Goal: Check status: Check status

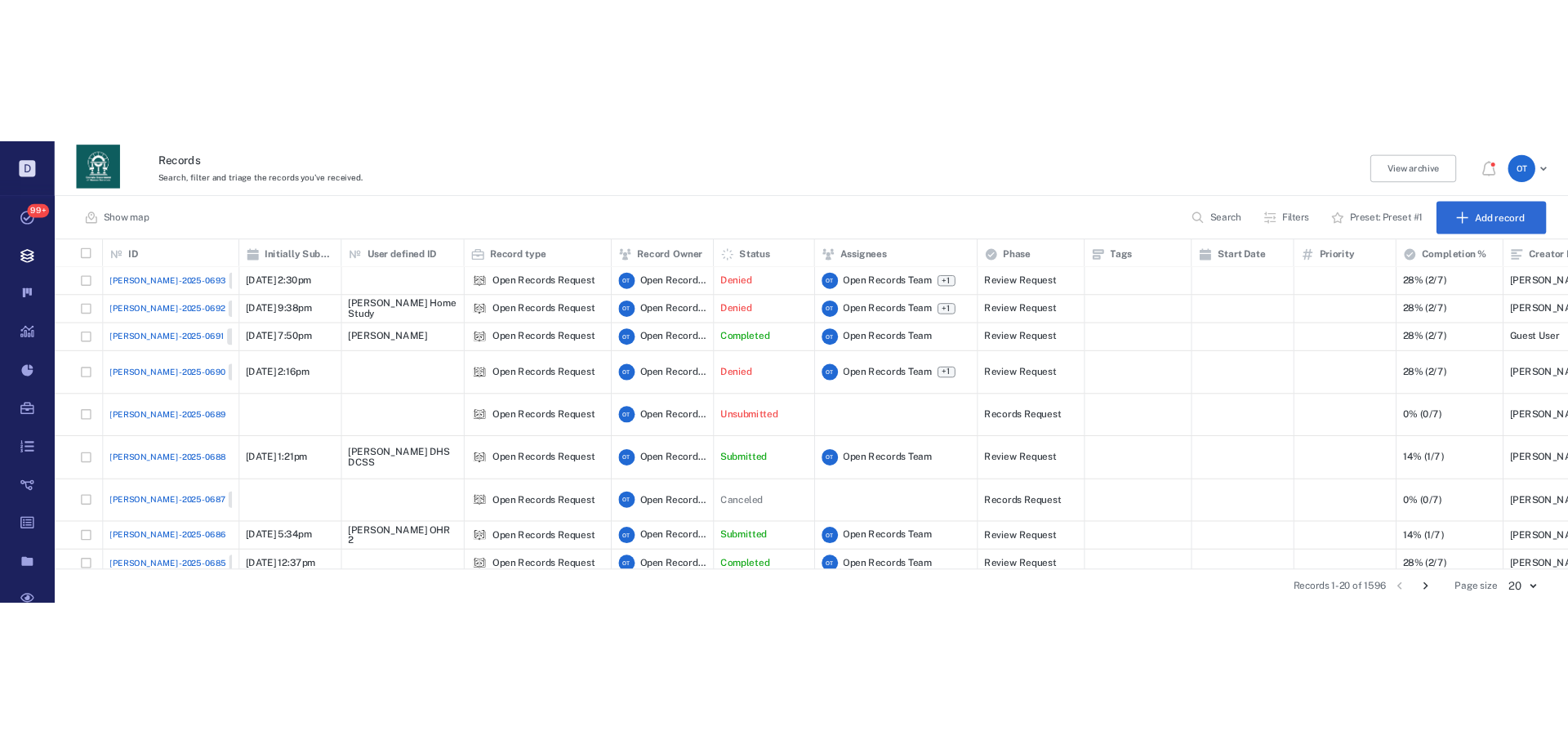
scroll to position [575, 1492]
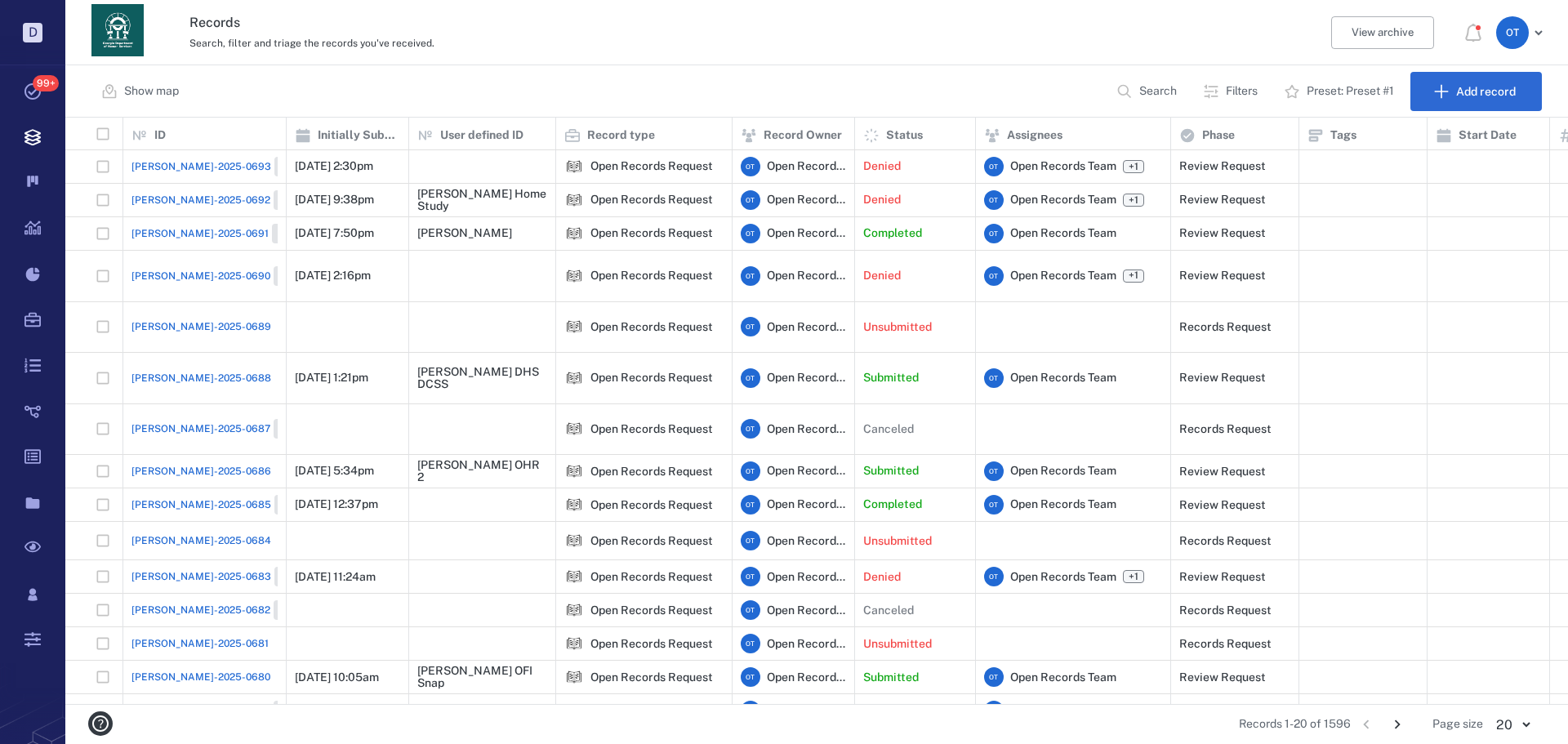
click at [1252, 93] on p "Filters" at bounding box center [1243, 91] width 32 height 16
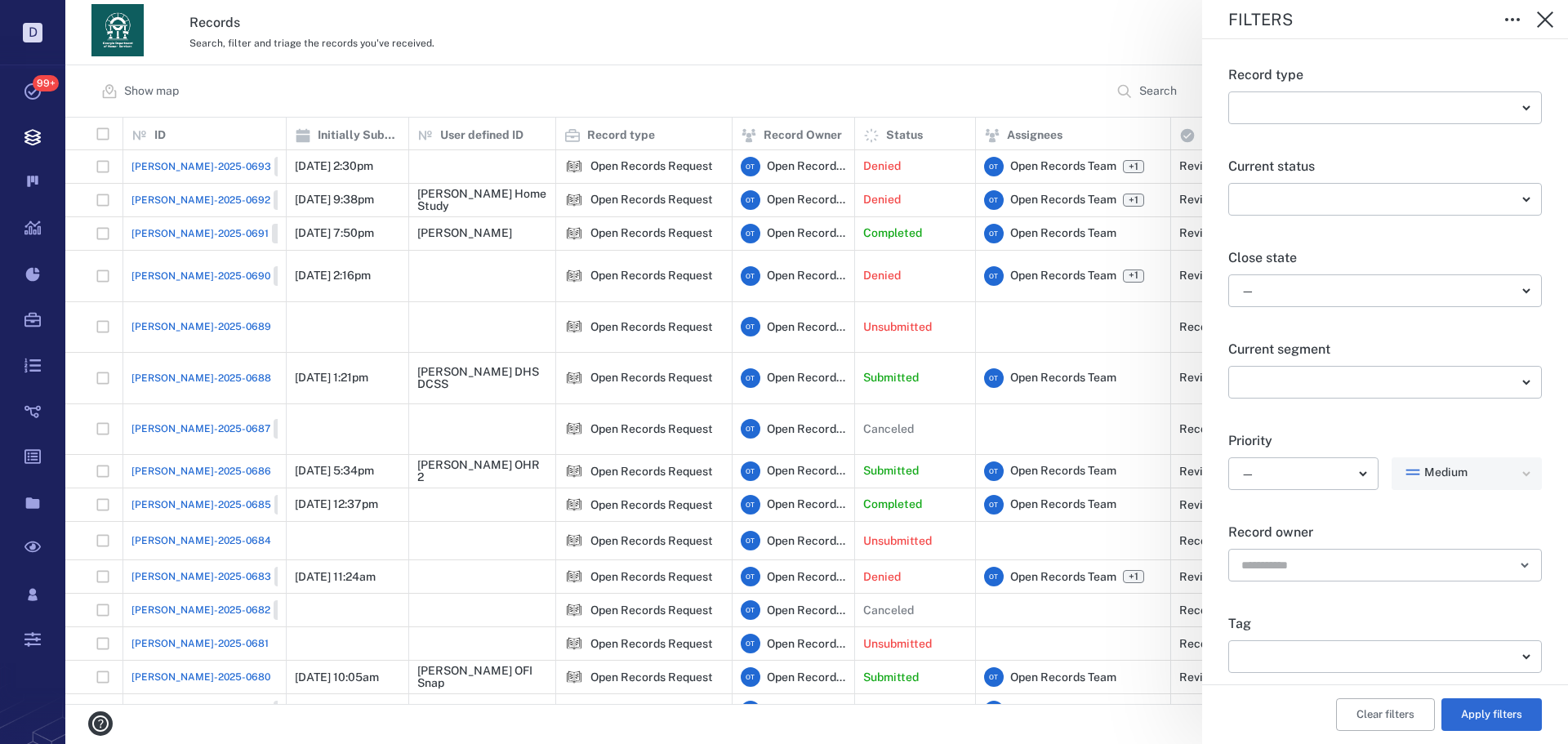
drag, startPoint x: 1101, startPoint y: 60, endPoint x: 1111, endPoint y: 87, distance: 28.8
click at [1099, 63] on div "Filters Record type ​ ​ Current status ​ ​ Close state — ​ Current segment ​ ​ …" at bounding box center [816, 372] width 1503 height 744
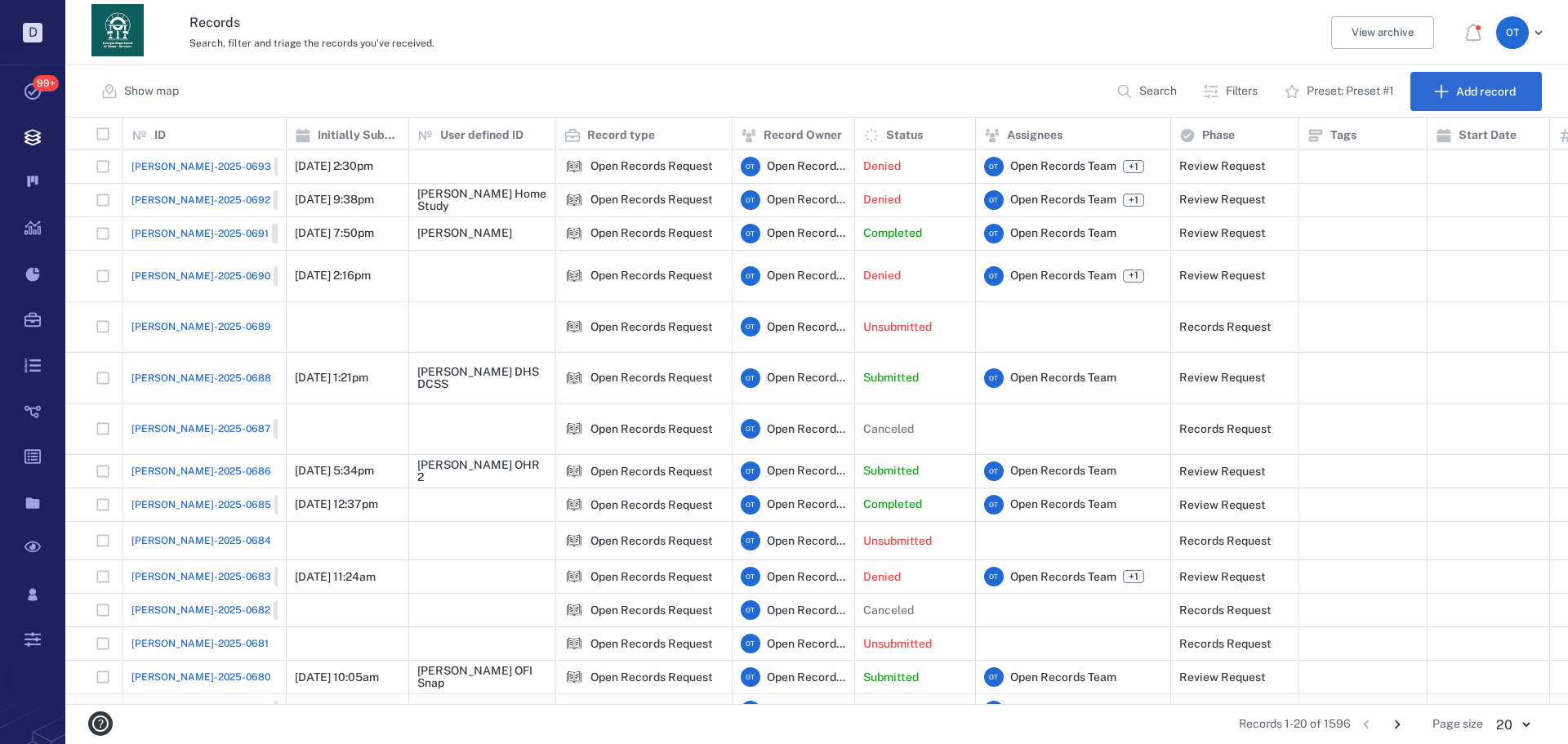
click at [1140, 102] on button "Search" at bounding box center [1148, 92] width 83 height 39
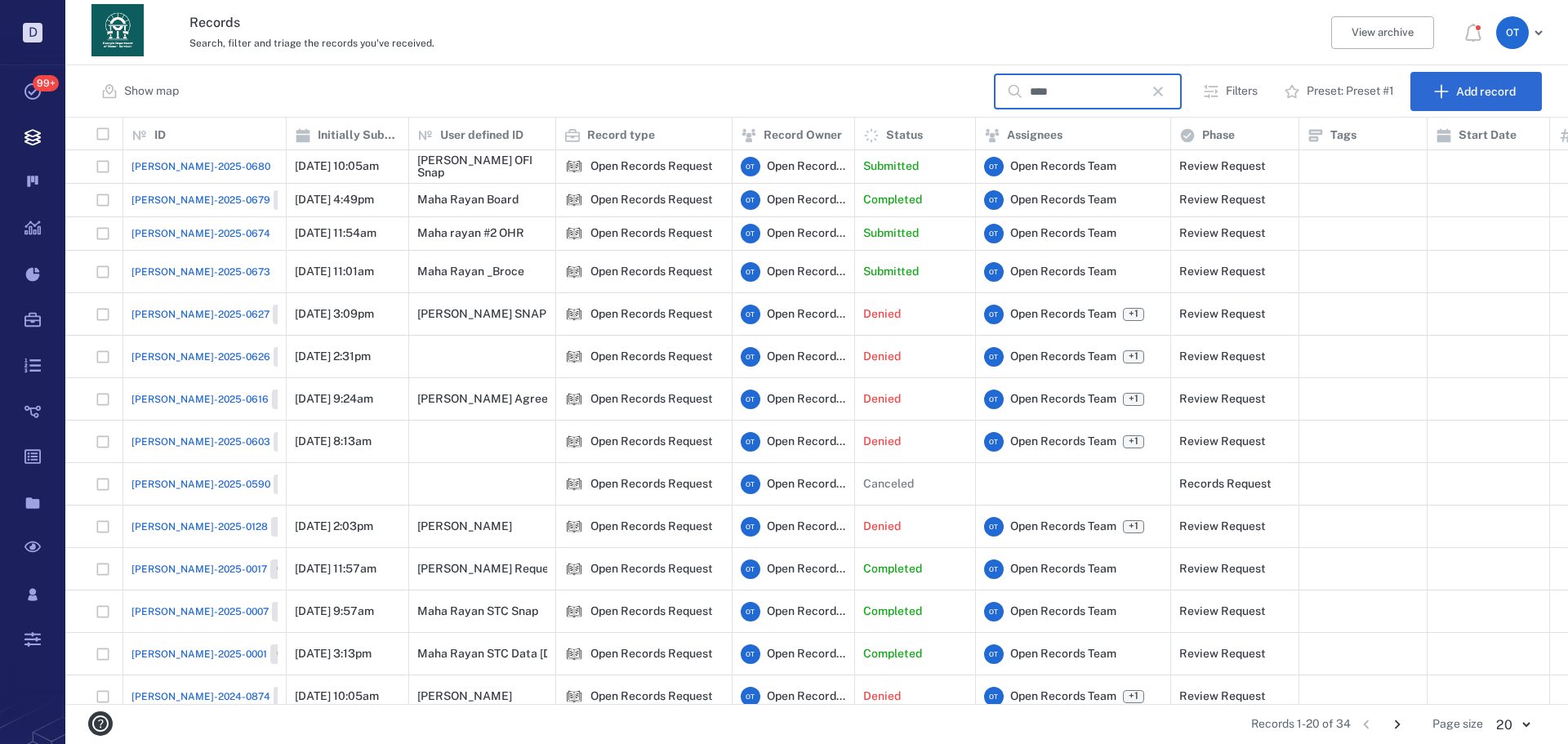
click at [1106, 90] on input "****" at bounding box center [1087, 92] width 114 height 35
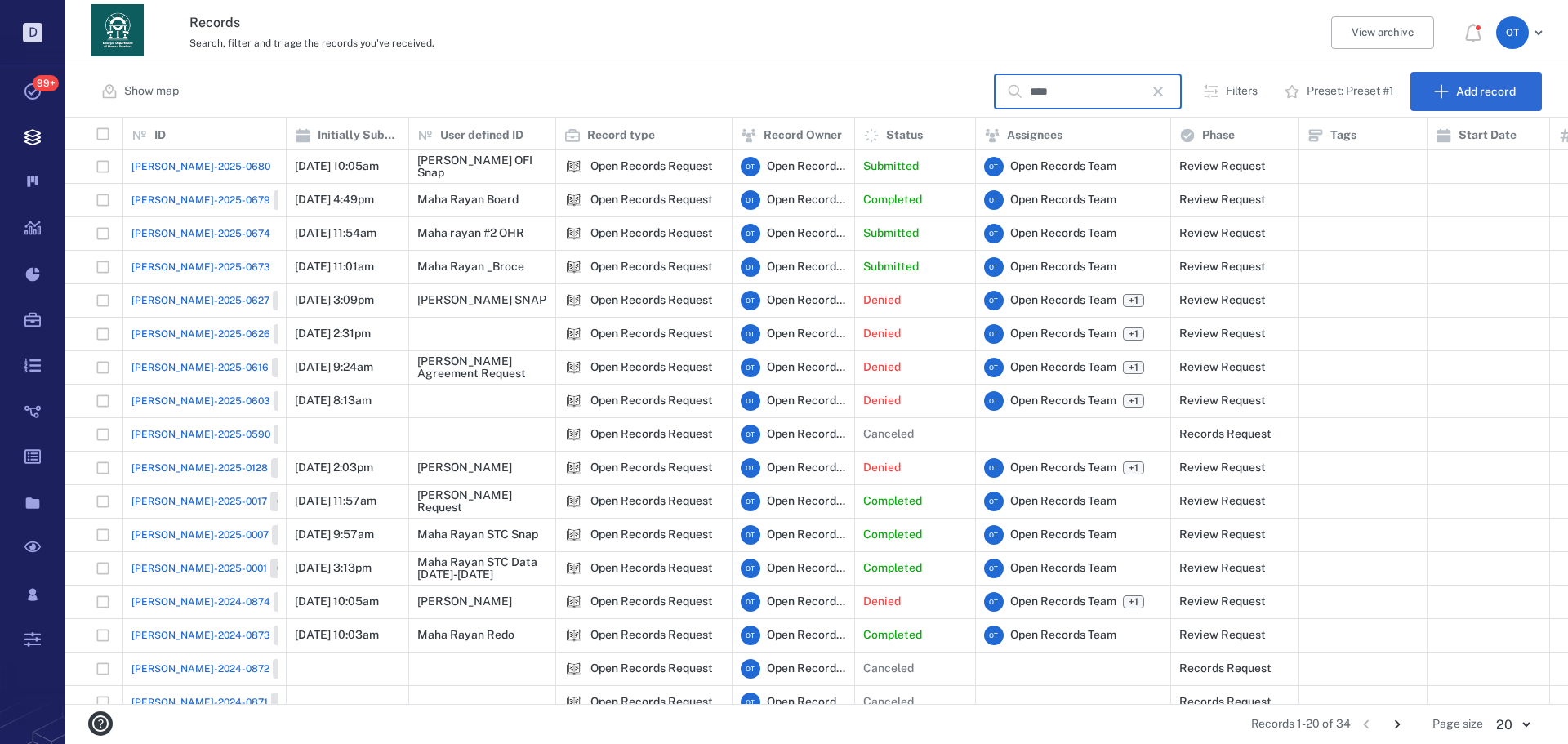
type input "****"
click at [160, 169] on span "[PERSON_NAME]-2025-0680" at bounding box center [201, 166] width 139 height 14
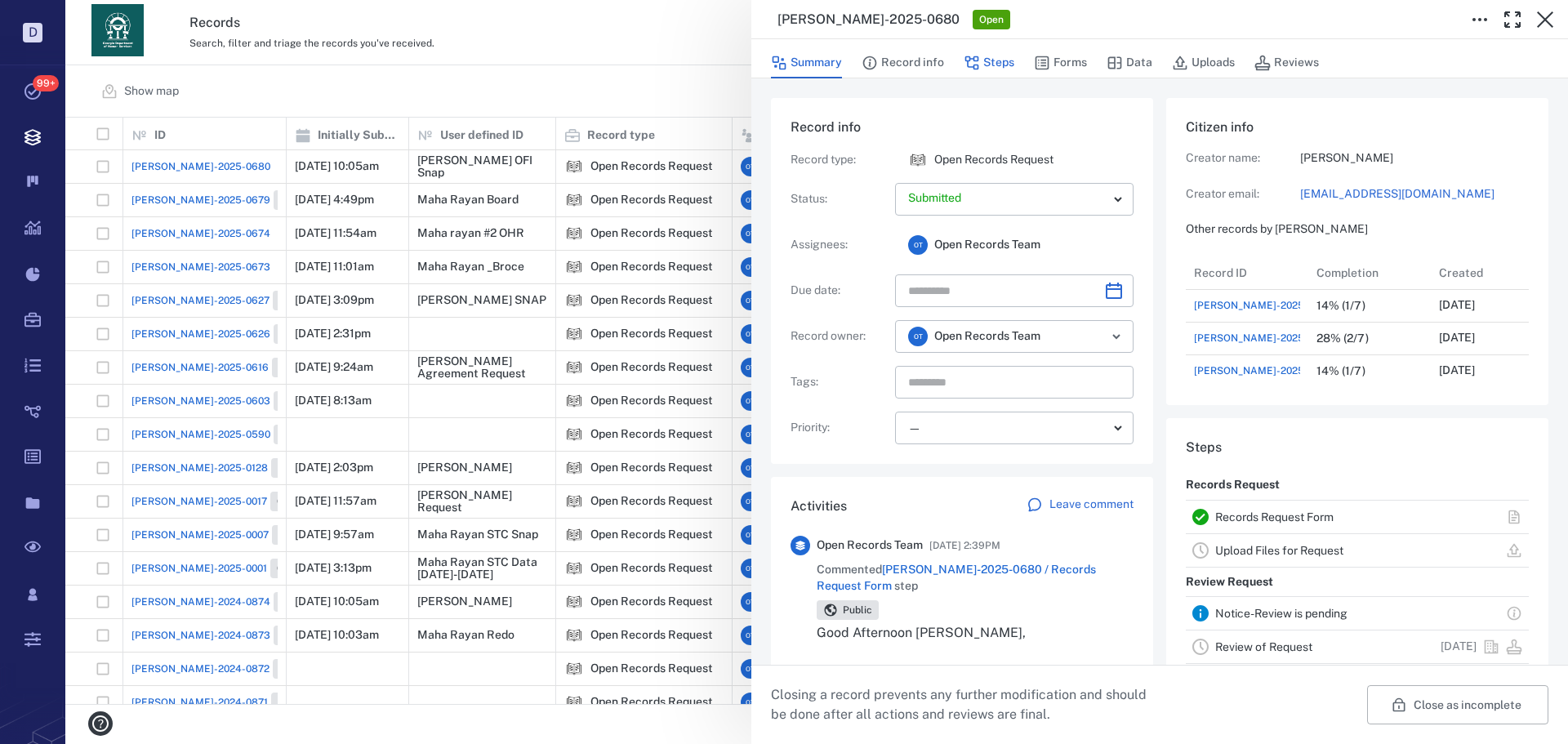
click at [981, 64] on button "Steps" at bounding box center [989, 63] width 51 height 31
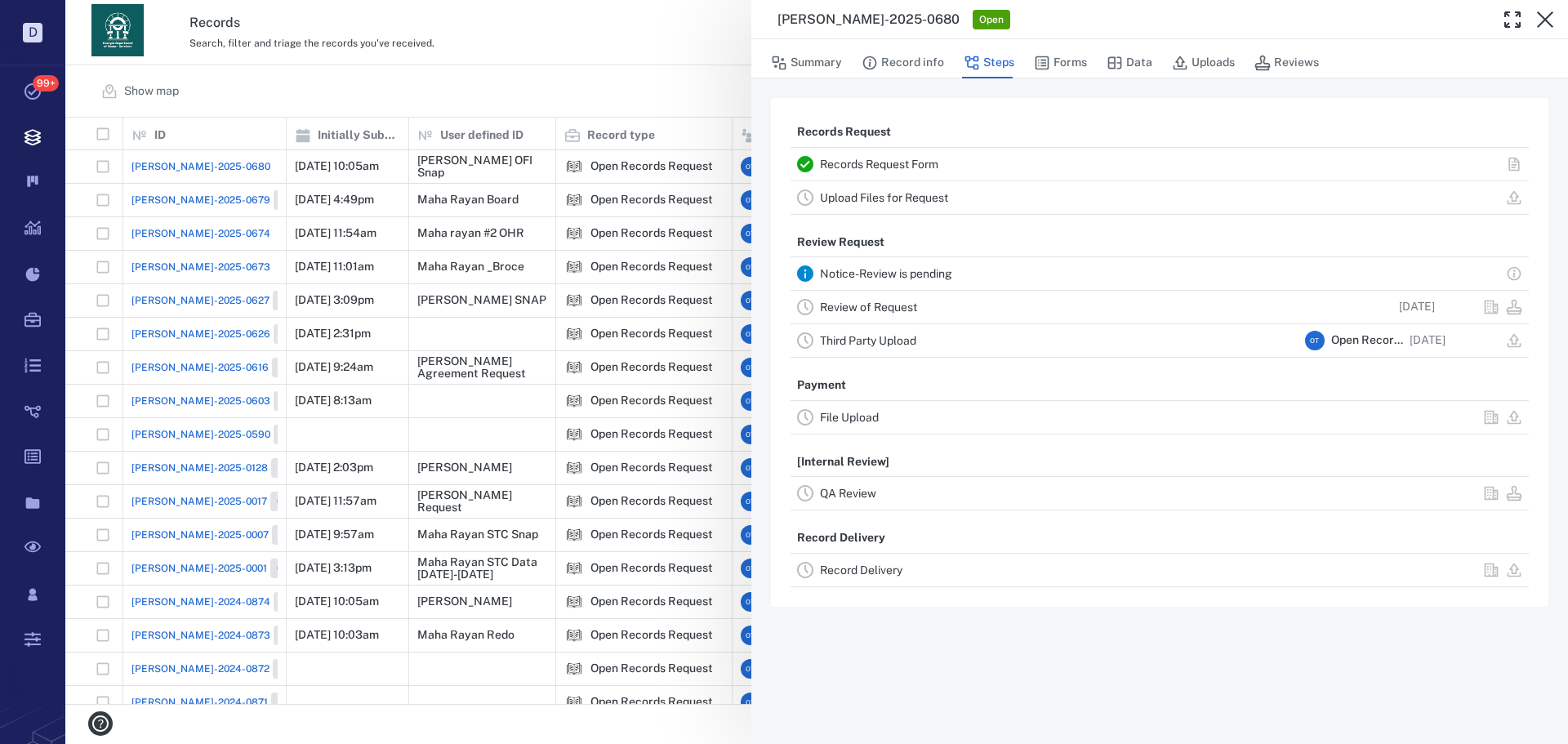
click at [857, 565] on link "Record Delivery" at bounding box center [861, 569] width 82 height 13
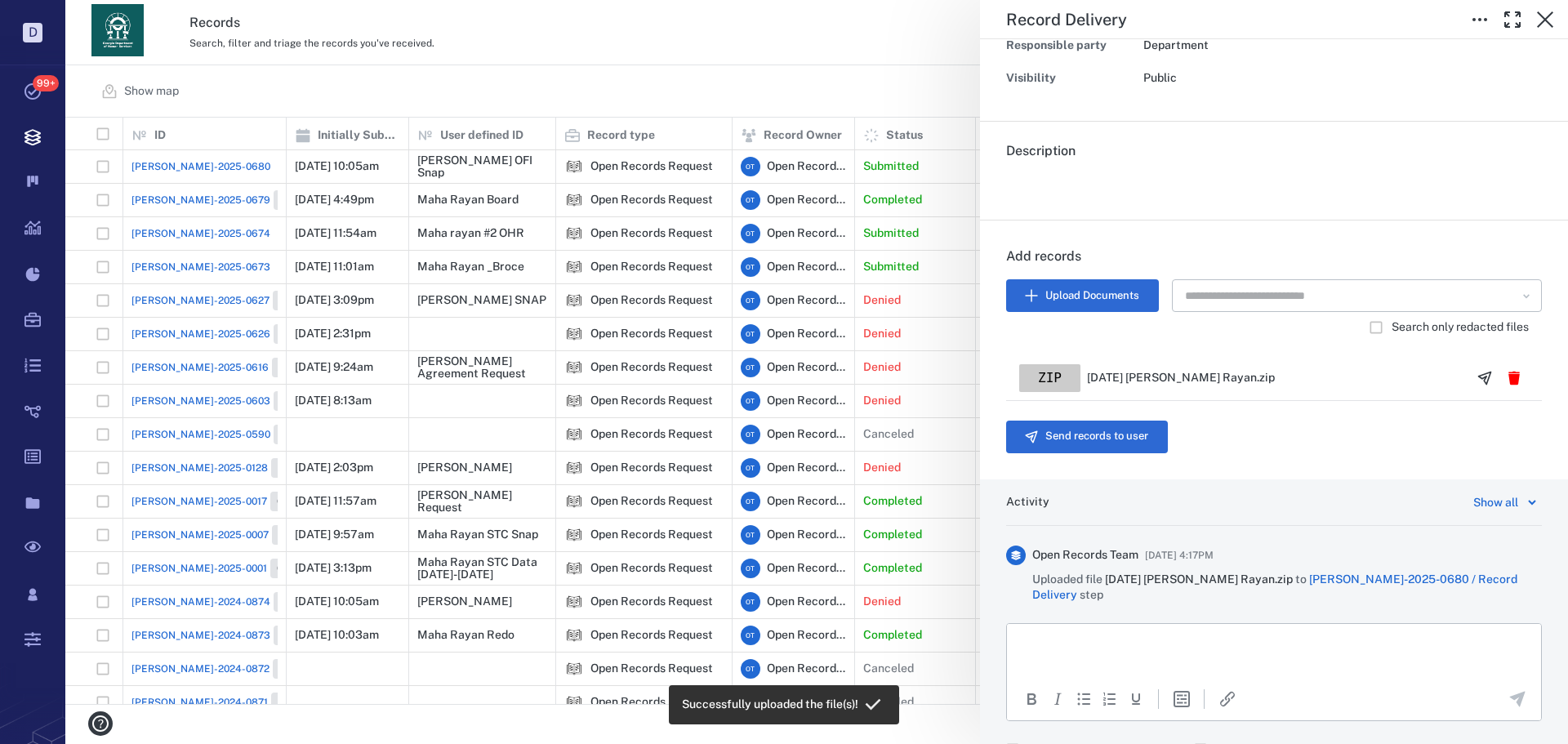
scroll to position [270, 0]
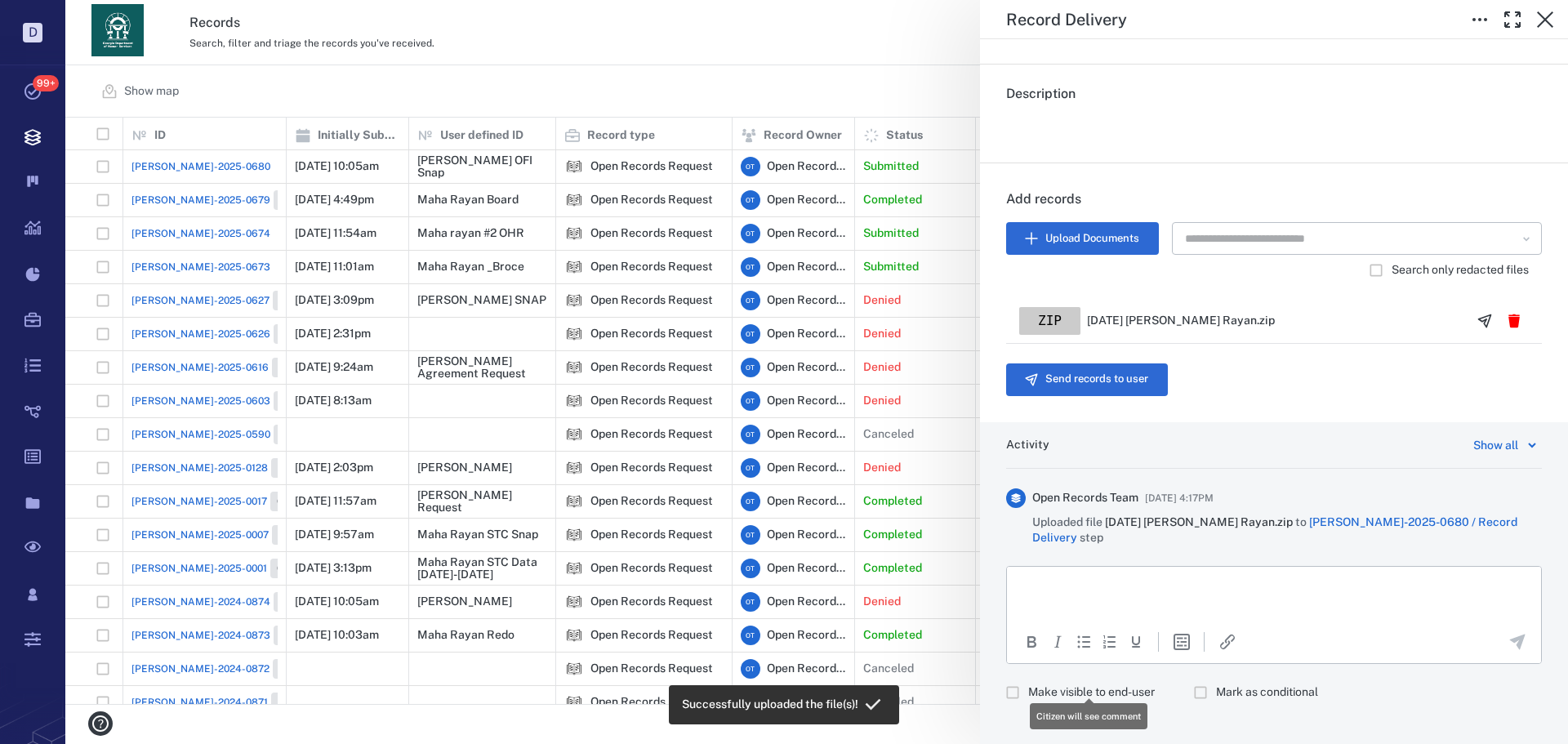
click at [1098, 645] on span "Make visible to end-user" at bounding box center [1091, 692] width 126 height 16
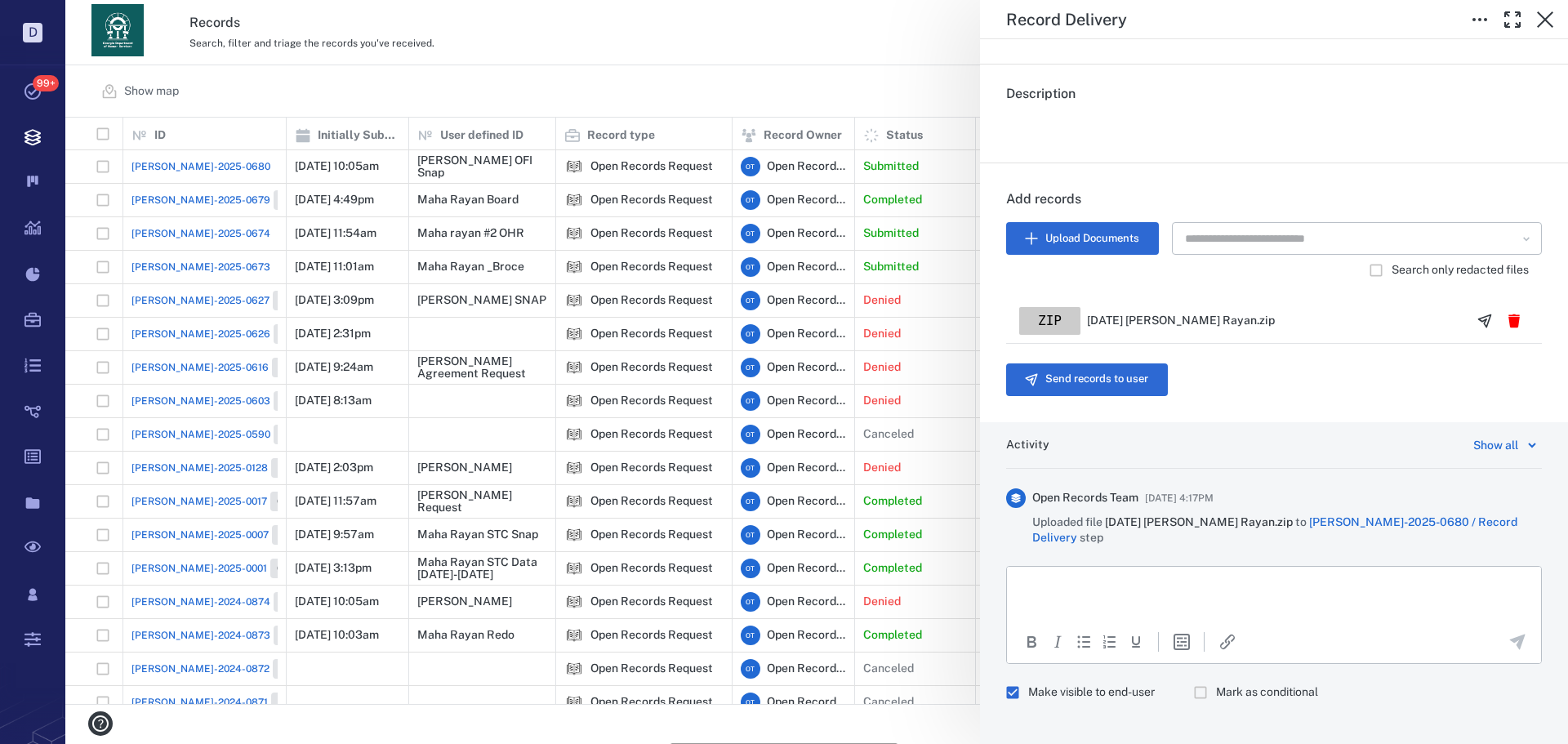
click at [1136, 602] on html at bounding box center [1274, 586] width 534 height 41
click at [1254, 325] on icon "button" at bounding box center [1514, 320] width 11 height 14
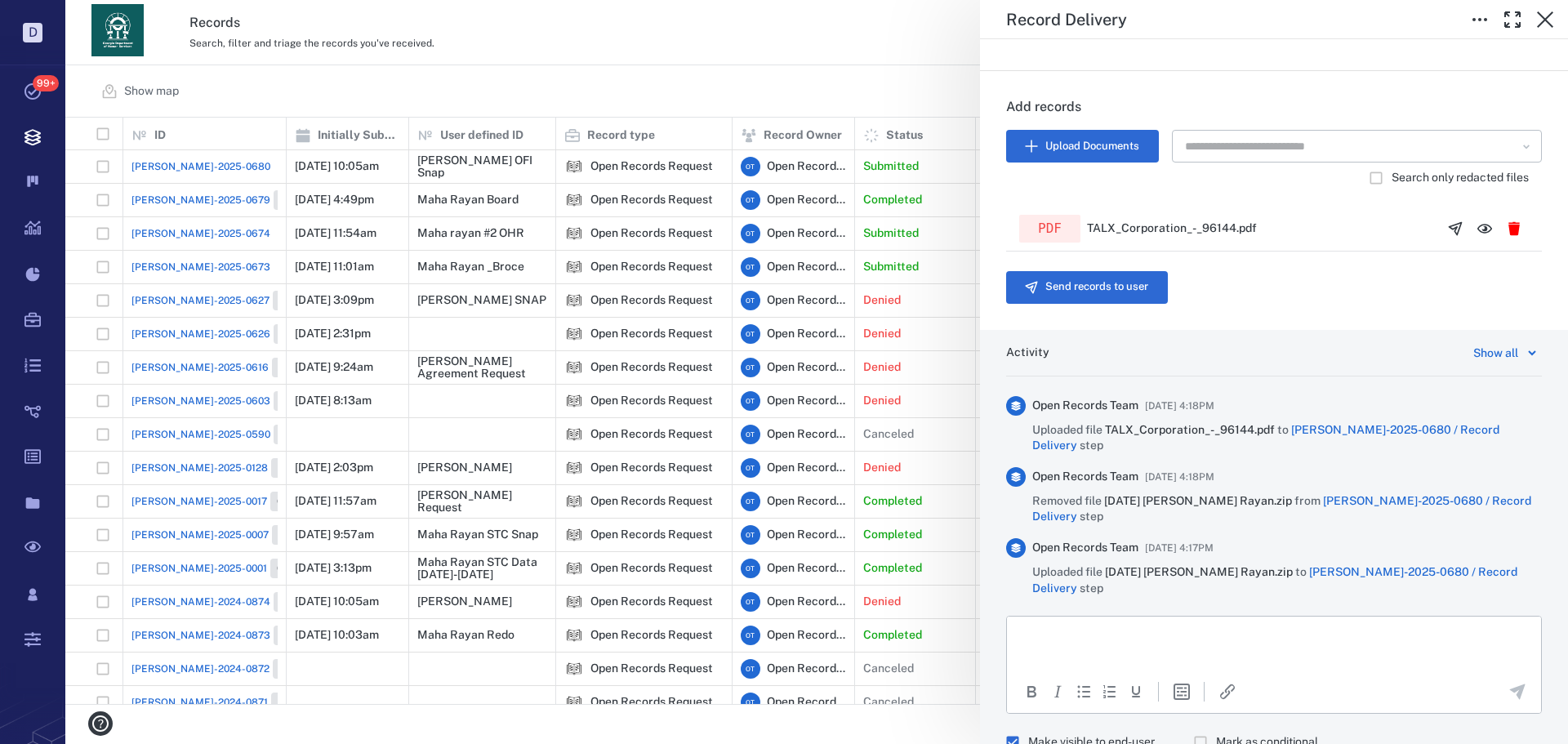
scroll to position [380, 0]
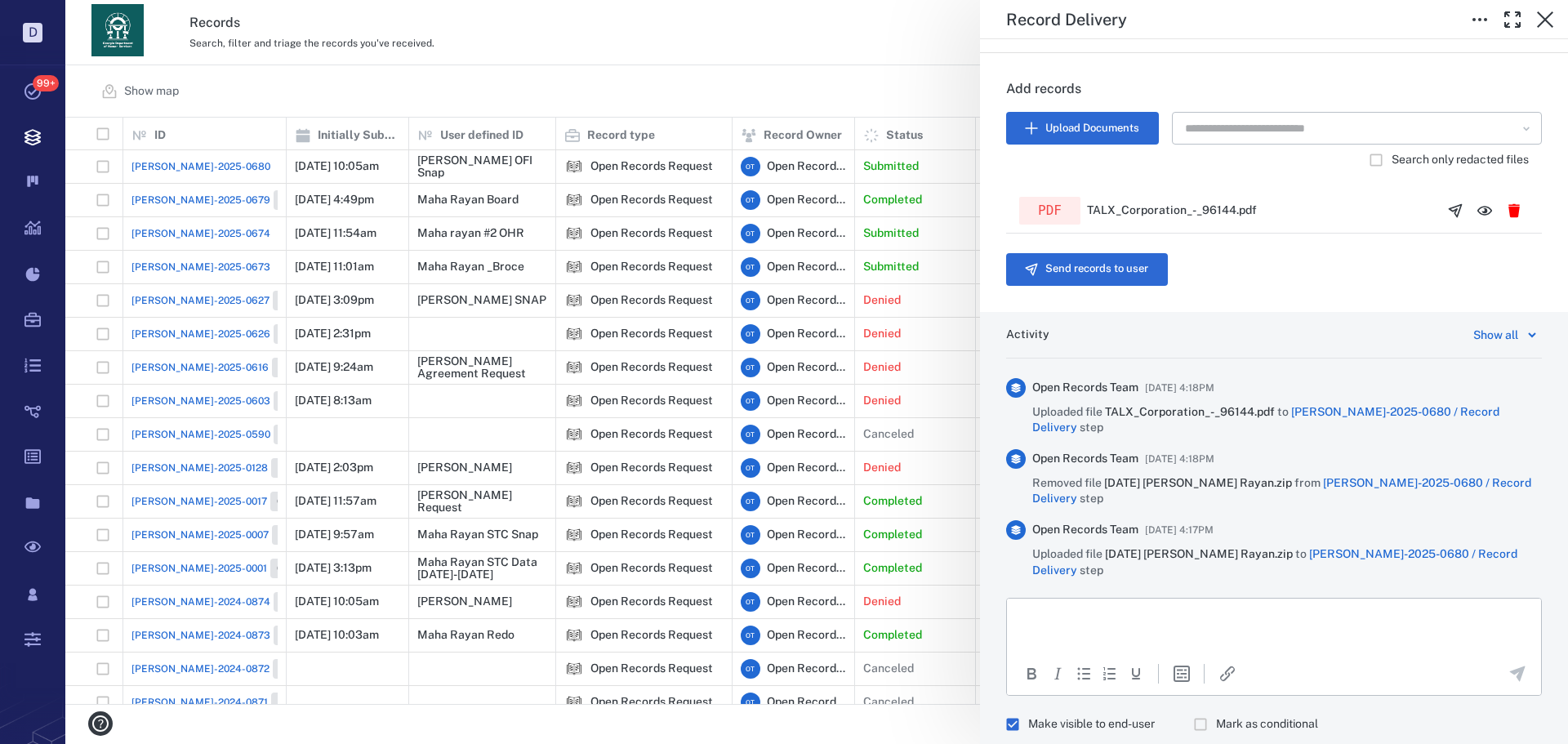
click at [1076, 645] on span "Make visible to end-user" at bounding box center [1091, 724] width 126 height 16
click at [1080, 645] on span "Make visible to end-user" at bounding box center [1091, 724] width 126 height 16
click at [1087, 645] on span "Make visible to end-user" at bounding box center [1091, 724] width 126 height 16
click at [1101, 645] on div "To open the popup, press Shift+Enter To open the popup, press Shift+Enter" at bounding box center [1274, 673] width 534 height 44
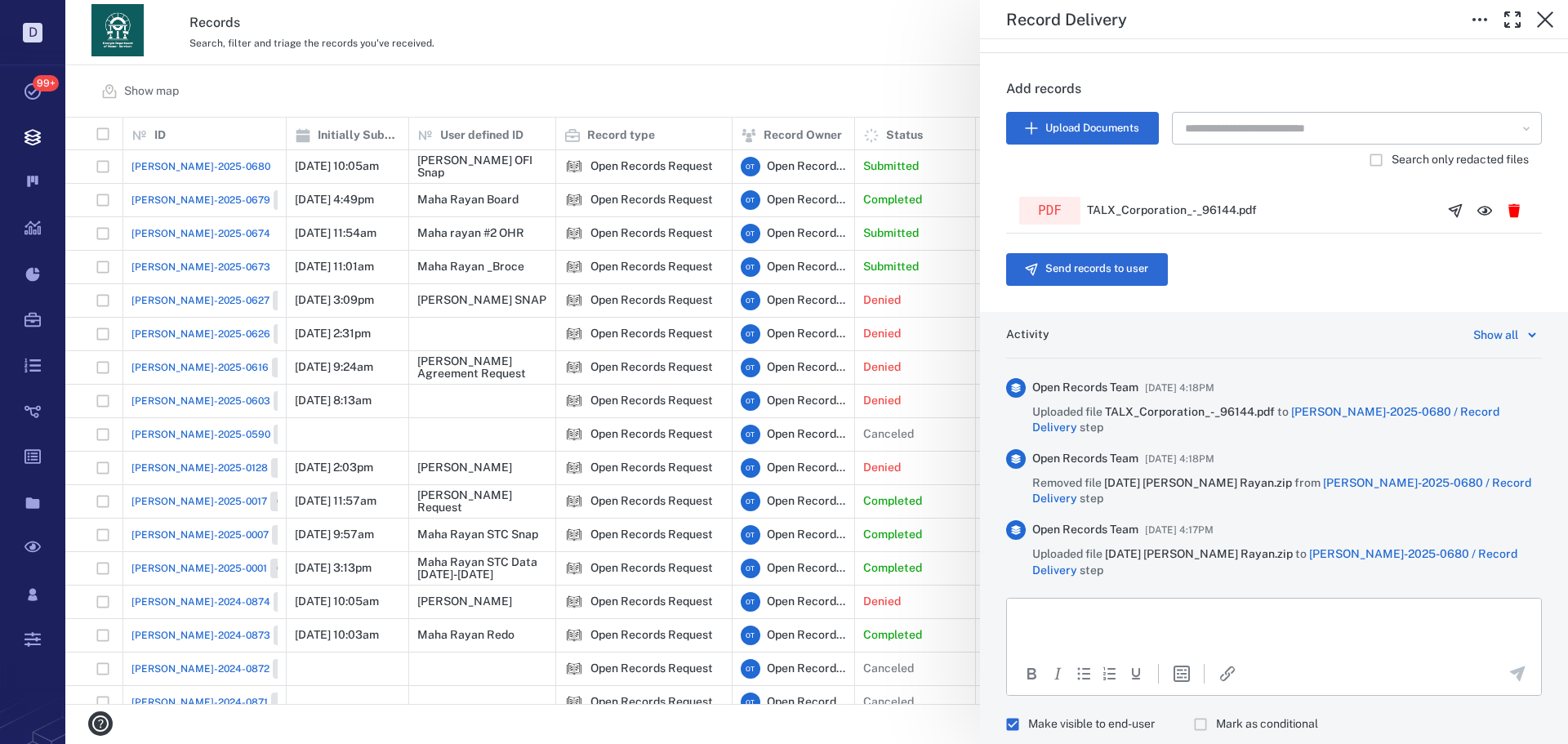
drag, startPoint x: 1168, startPoint y: 646, endPoint x: 1189, endPoint y: 634, distance: 24.2
click at [1187, 636] on html at bounding box center [1274, 619] width 534 height 41
click at [1254, 645] on icon "Send the comment" at bounding box center [1517, 674] width 19 height 19
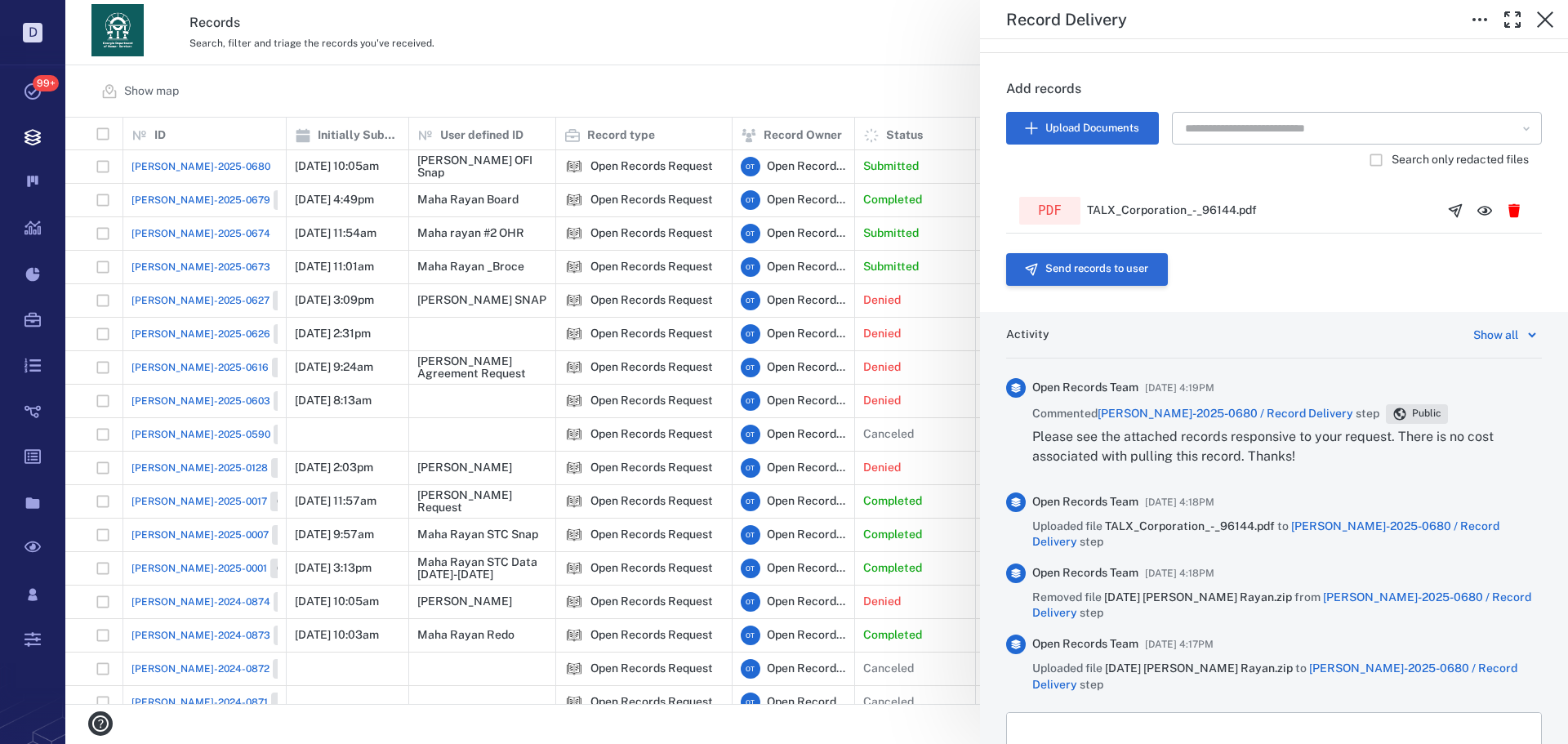
click at [1120, 270] on button "Send records to user" at bounding box center [1087, 269] width 162 height 33
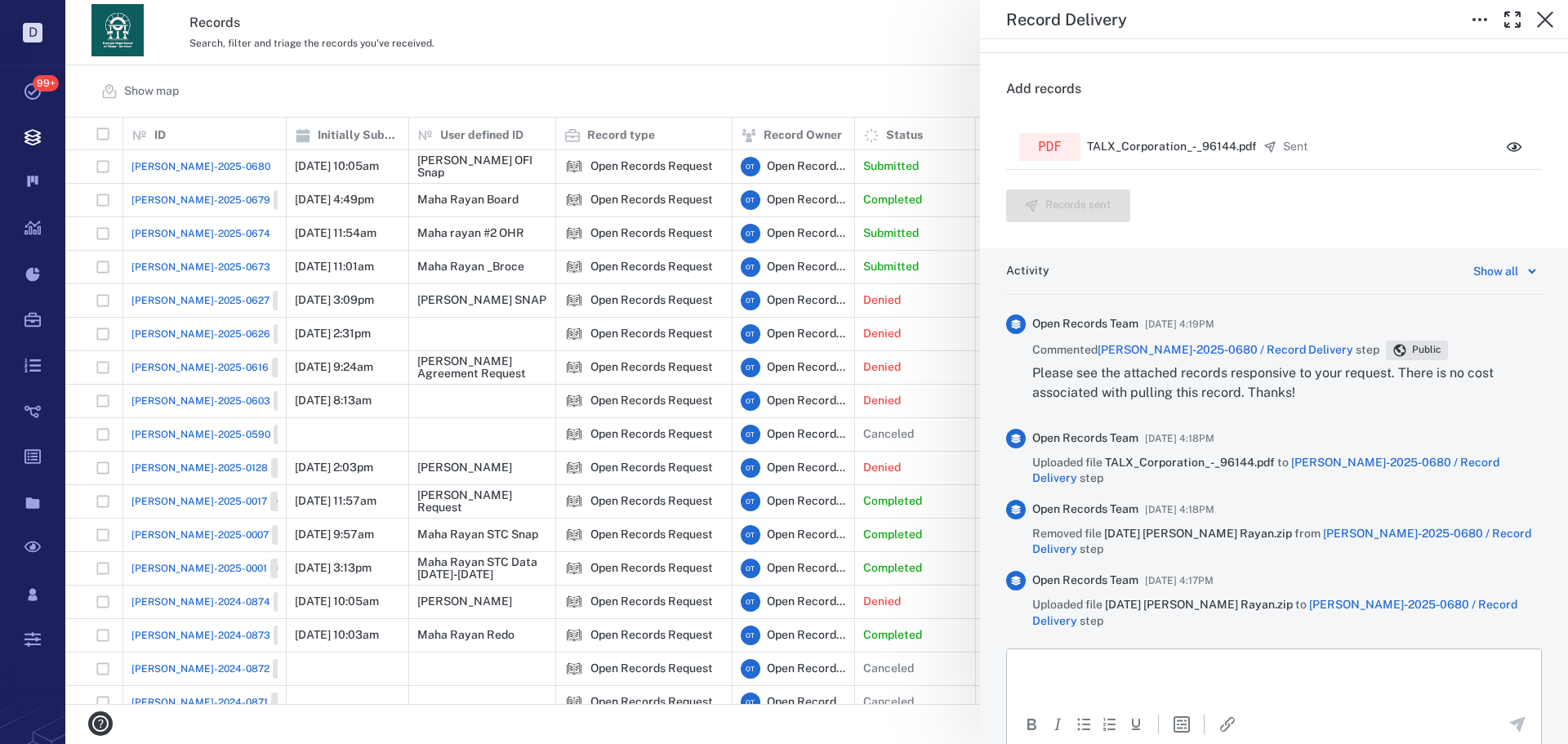
click at [708, 69] on div "Record Delivery Status Complete Type Record delivery Assignee ​ Due date ​ Reco…" at bounding box center [816, 372] width 1503 height 744
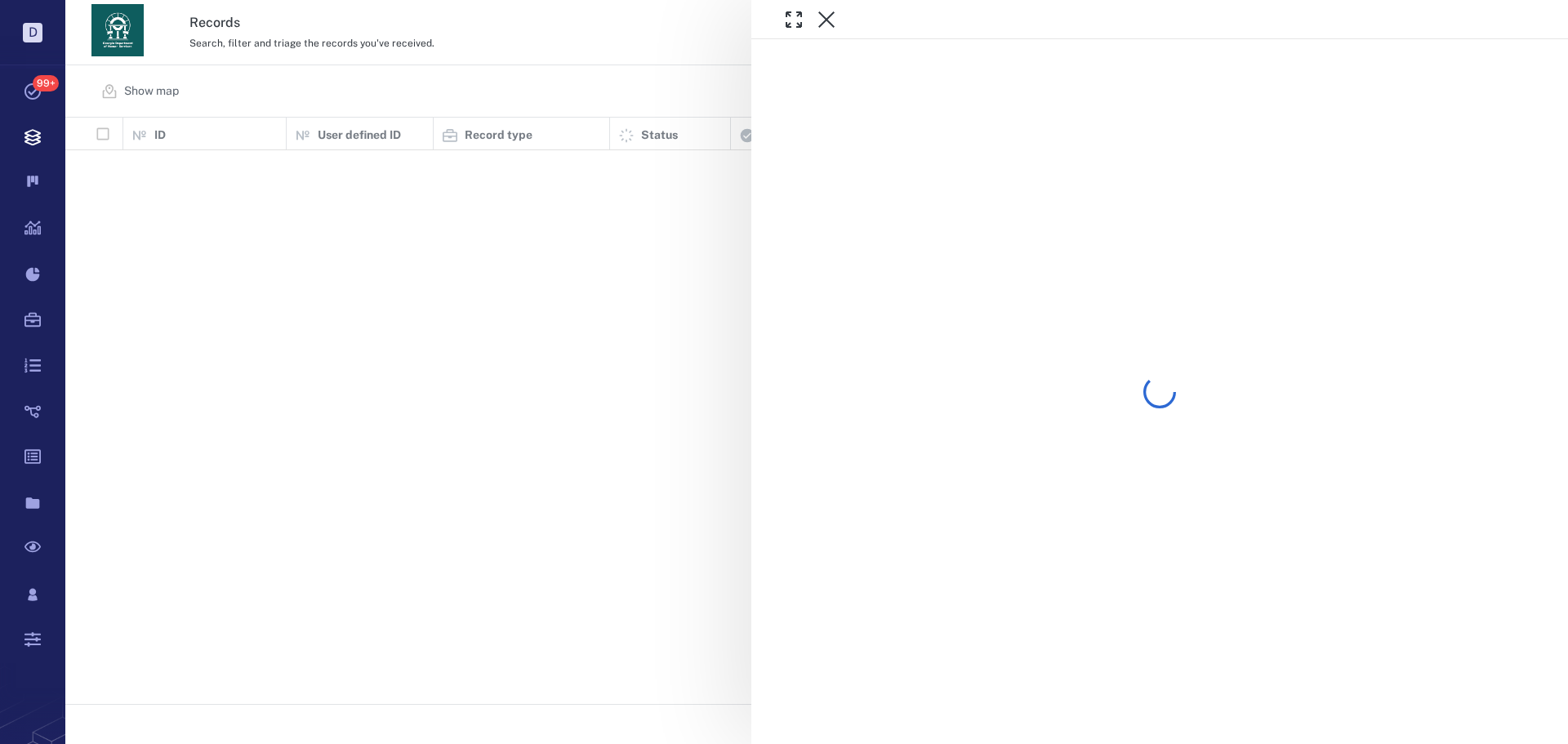
scroll to position [575, 1492]
click at [553, 61] on div at bounding box center [816, 372] width 1503 height 744
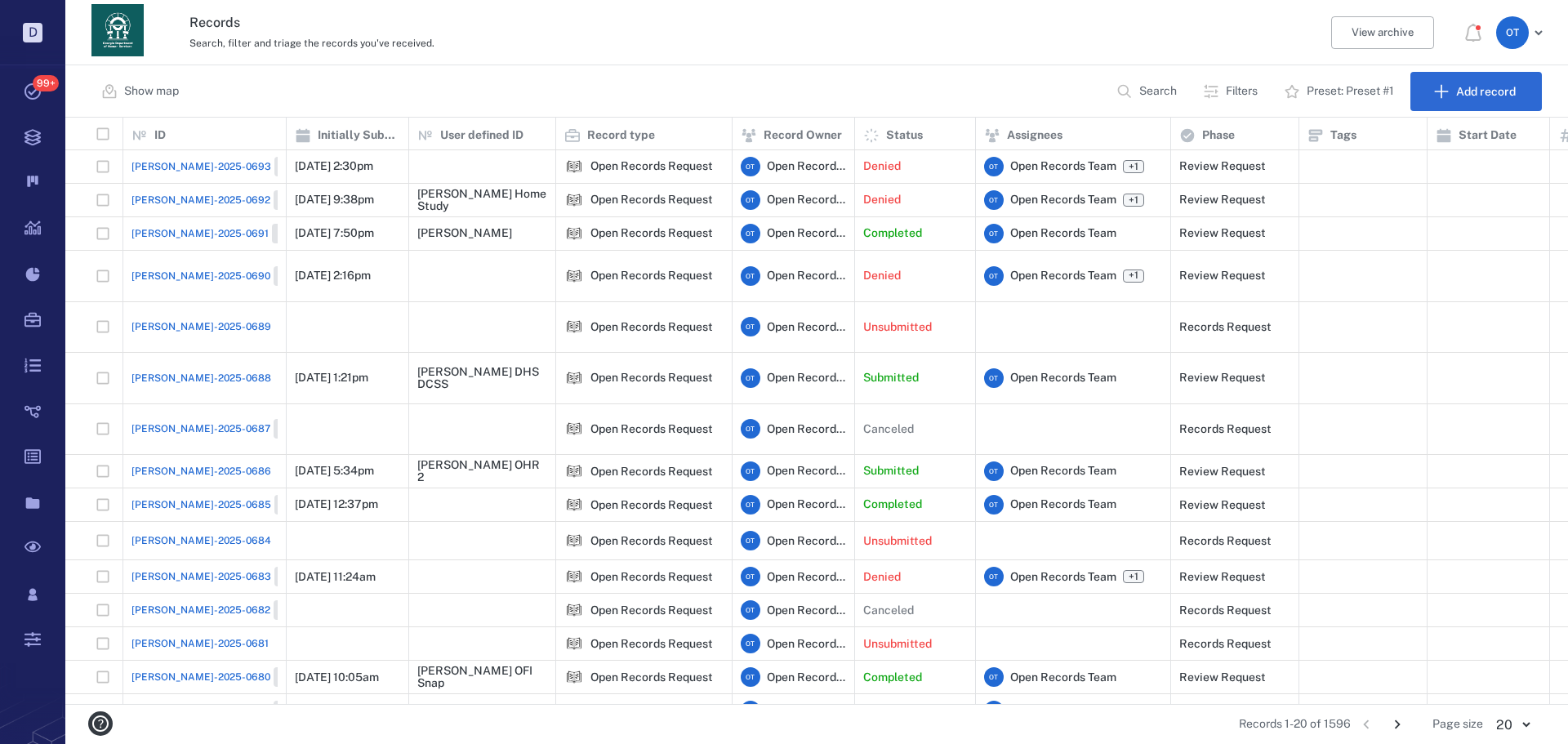
click at [1137, 69] on div "Show map Search Filters Preset: Preset #1 Add record" at bounding box center [816, 92] width 1503 height 53
click at [1141, 77] on button "Search" at bounding box center [1148, 92] width 83 height 39
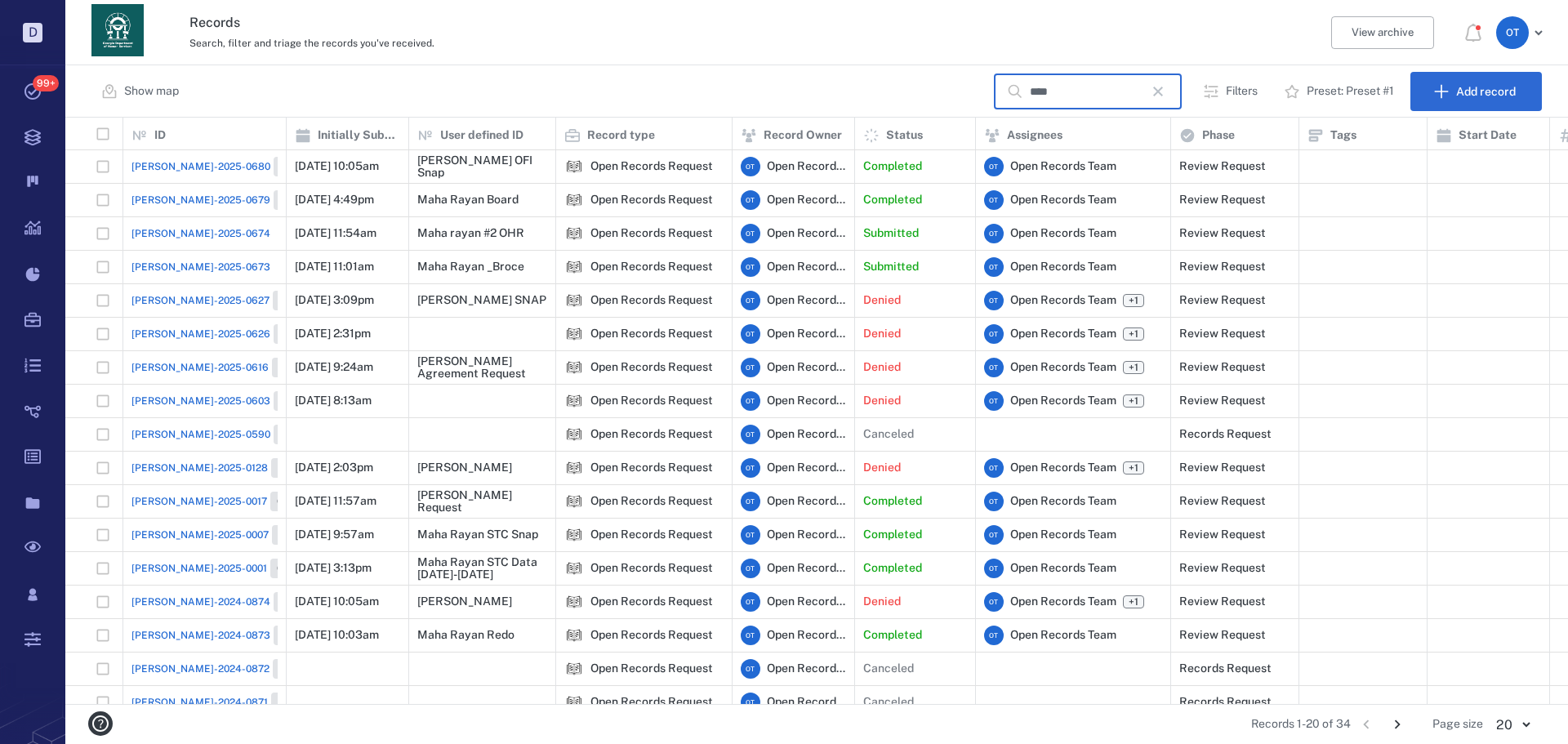
type input "****"
click at [173, 177] on div "[PERSON_NAME]-2025-0680 Closed" at bounding box center [204, 166] width 147 height 33
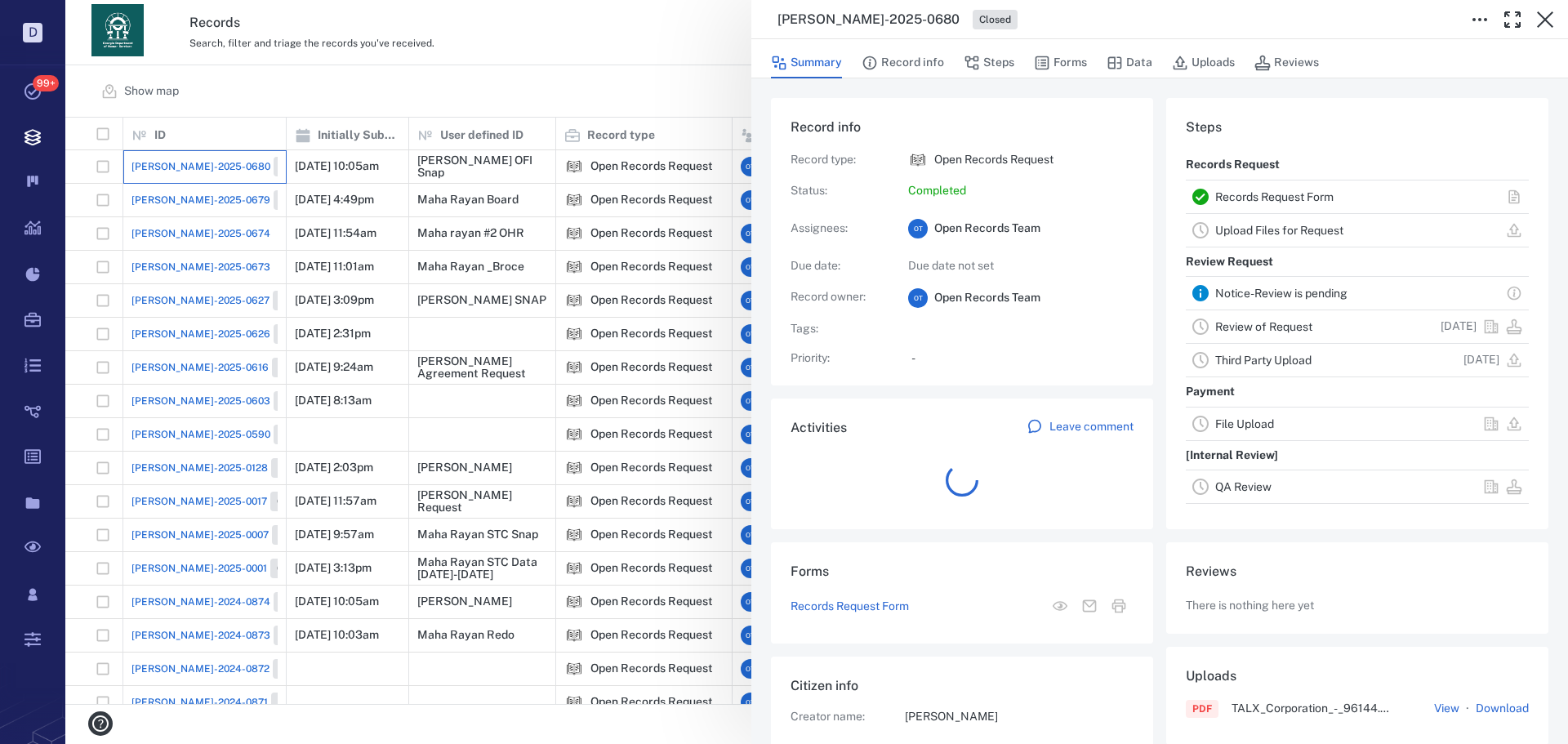
scroll to position [849, 312]
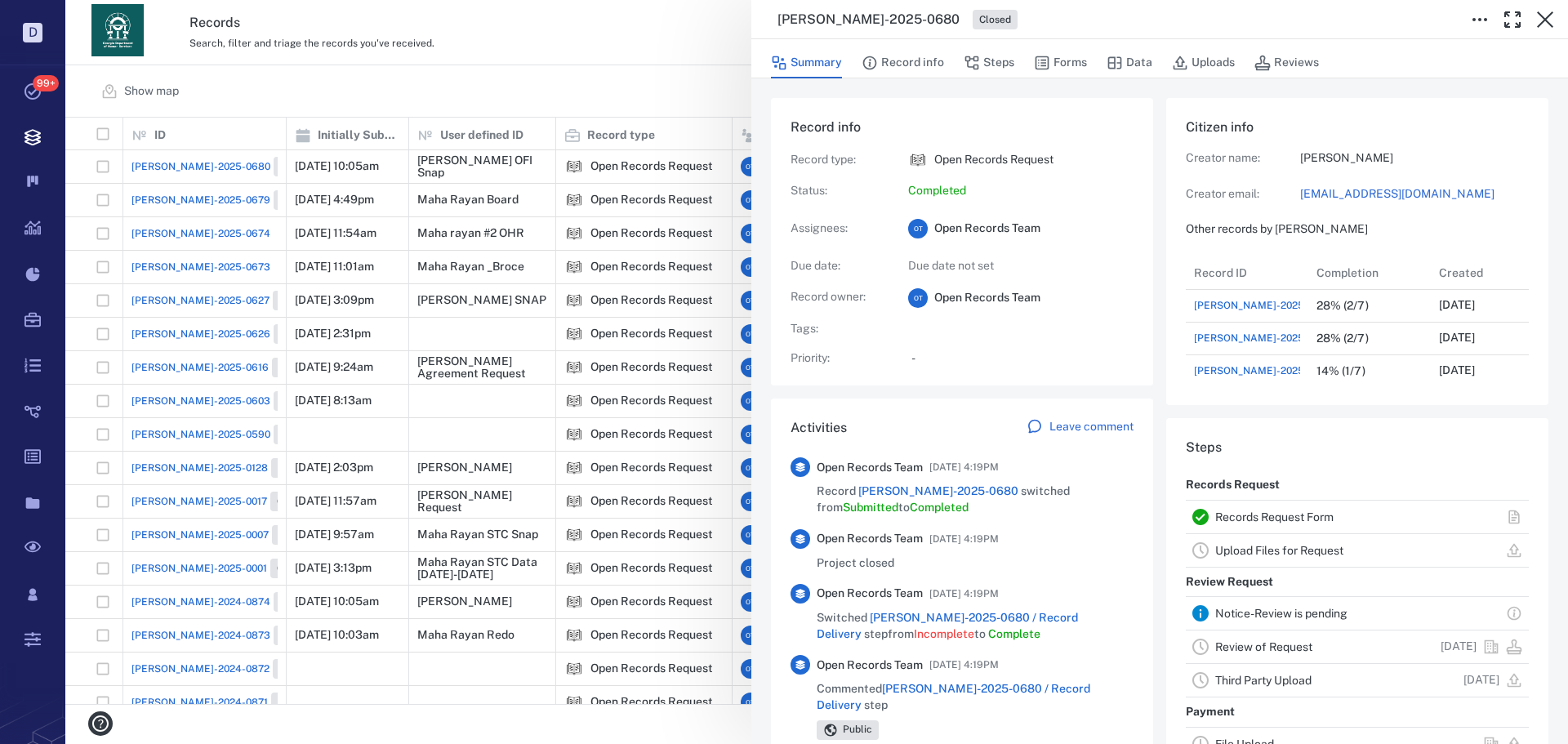
click at [1067, 78] on div "Summary Record info Steps Forms Data Uploads Reviews" at bounding box center [1160, 58] width 817 height 39
click at [1069, 72] on button "Forms" at bounding box center [1060, 63] width 53 height 31
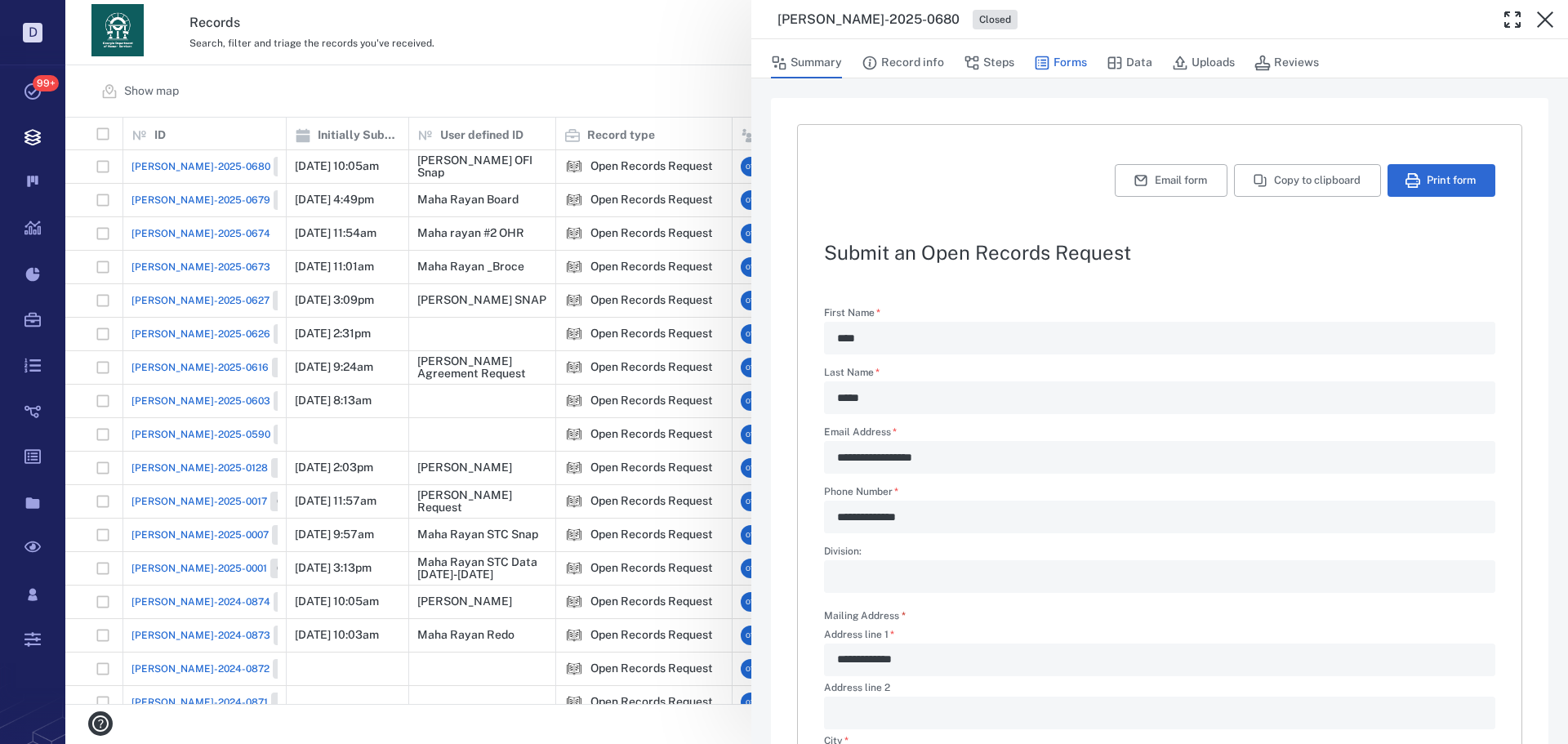
type textarea "*"
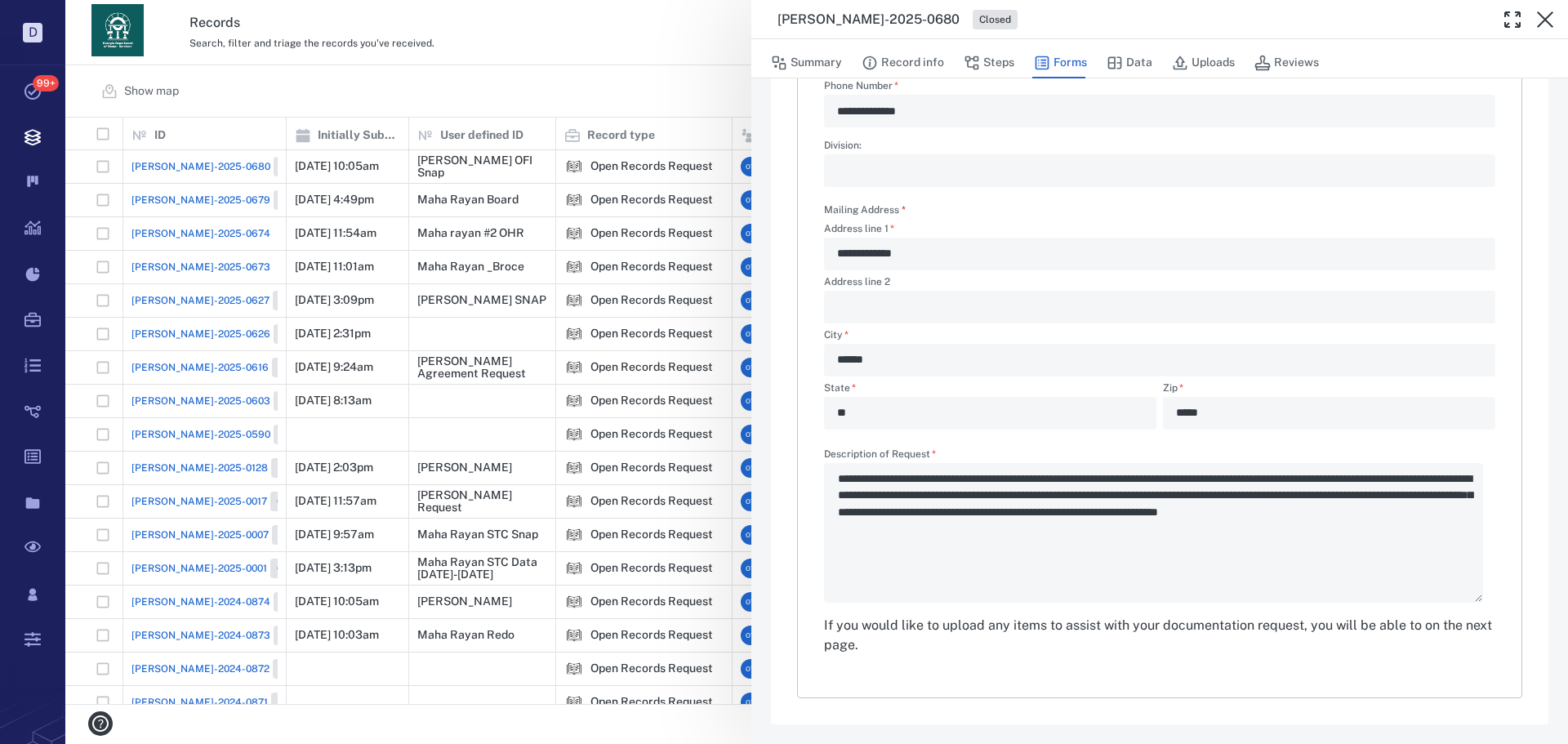
click at [1016, 68] on div "Summary Record info Steps Forms Data Uploads Reviews" at bounding box center [1160, 62] width 778 height 33
click at [1000, 68] on button "Steps" at bounding box center [989, 63] width 51 height 31
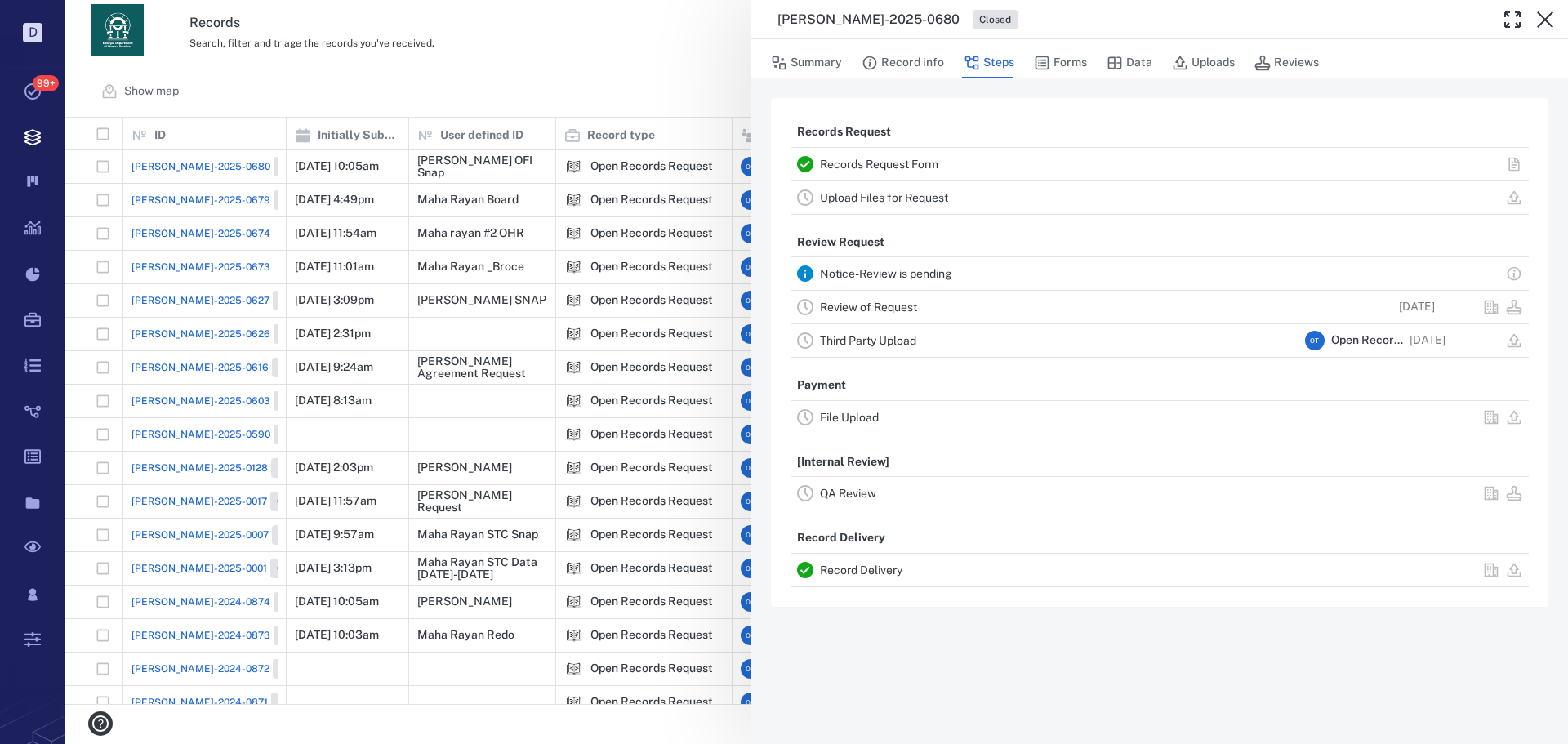
click at [888, 571] on link "Record Delivery" at bounding box center [861, 569] width 82 height 13
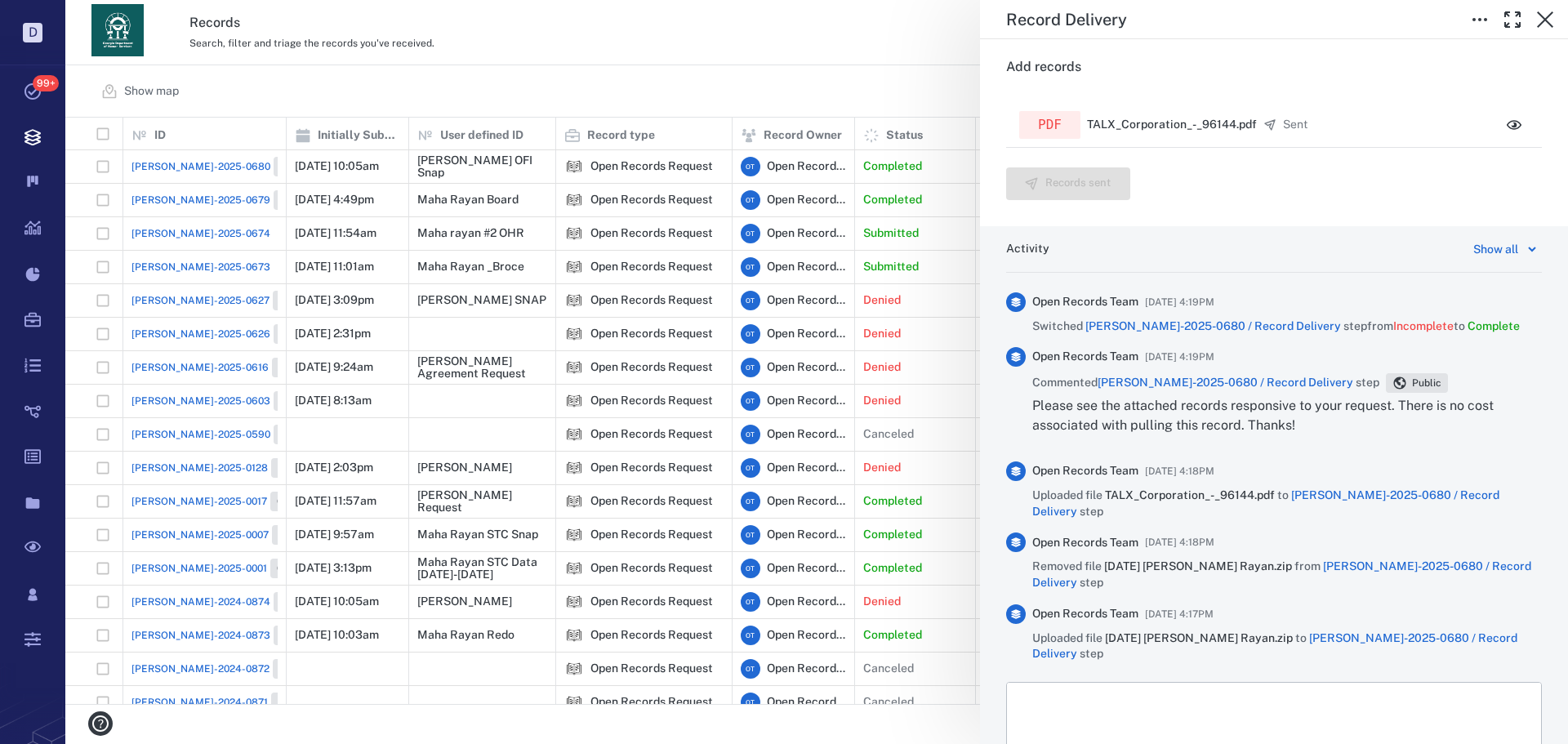
scroll to position [310, 0]
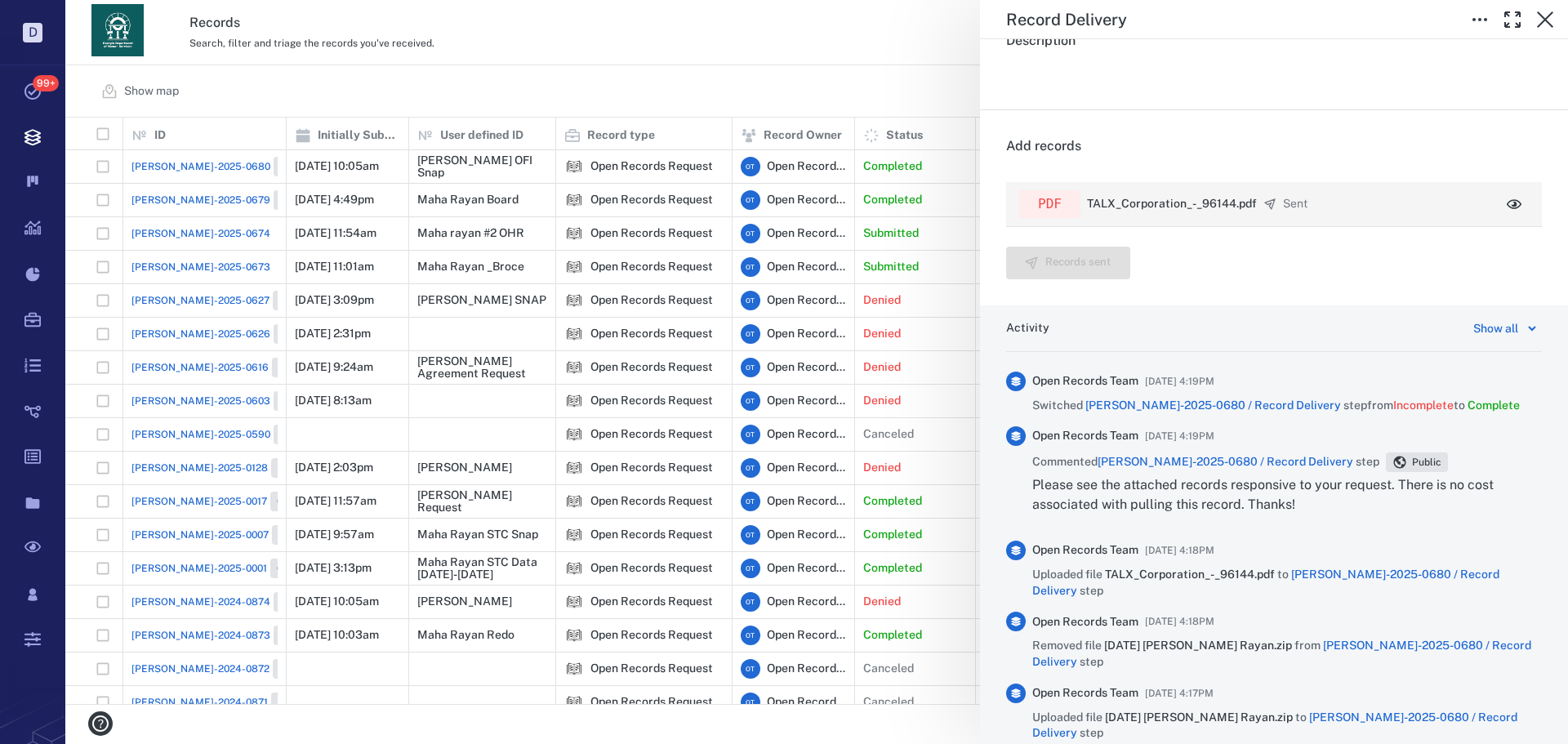
click at [1175, 194] on div "pdf TALX_Corporation_-_96144.pdf" at bounding box center [1138, 204] width 237 height 28
click at [1512, 210] on button "button" at bounding box center [1515, 204] width 30 height 30
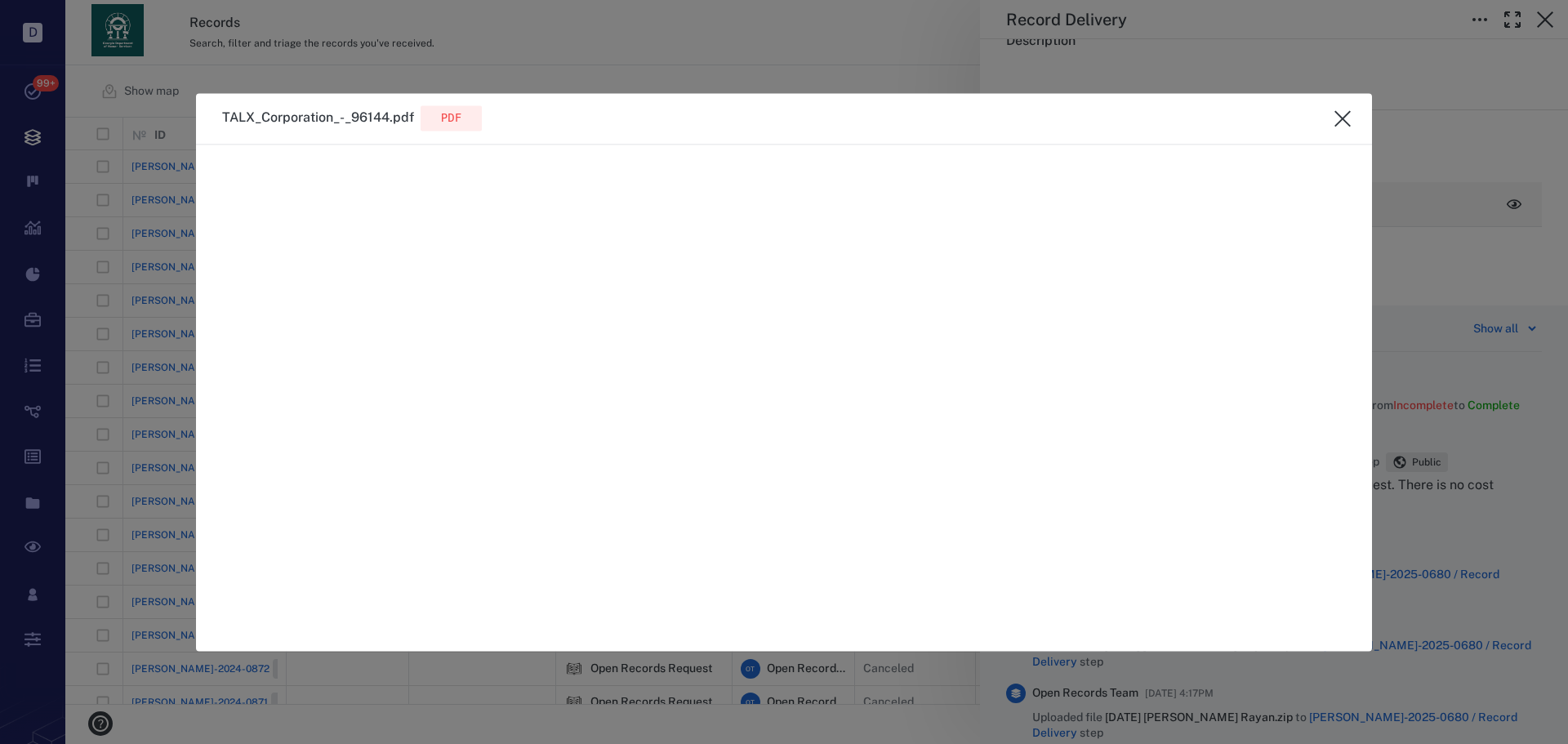
click at [1498, 196] on div at bounding box center [784, 372] width 1568 height 744
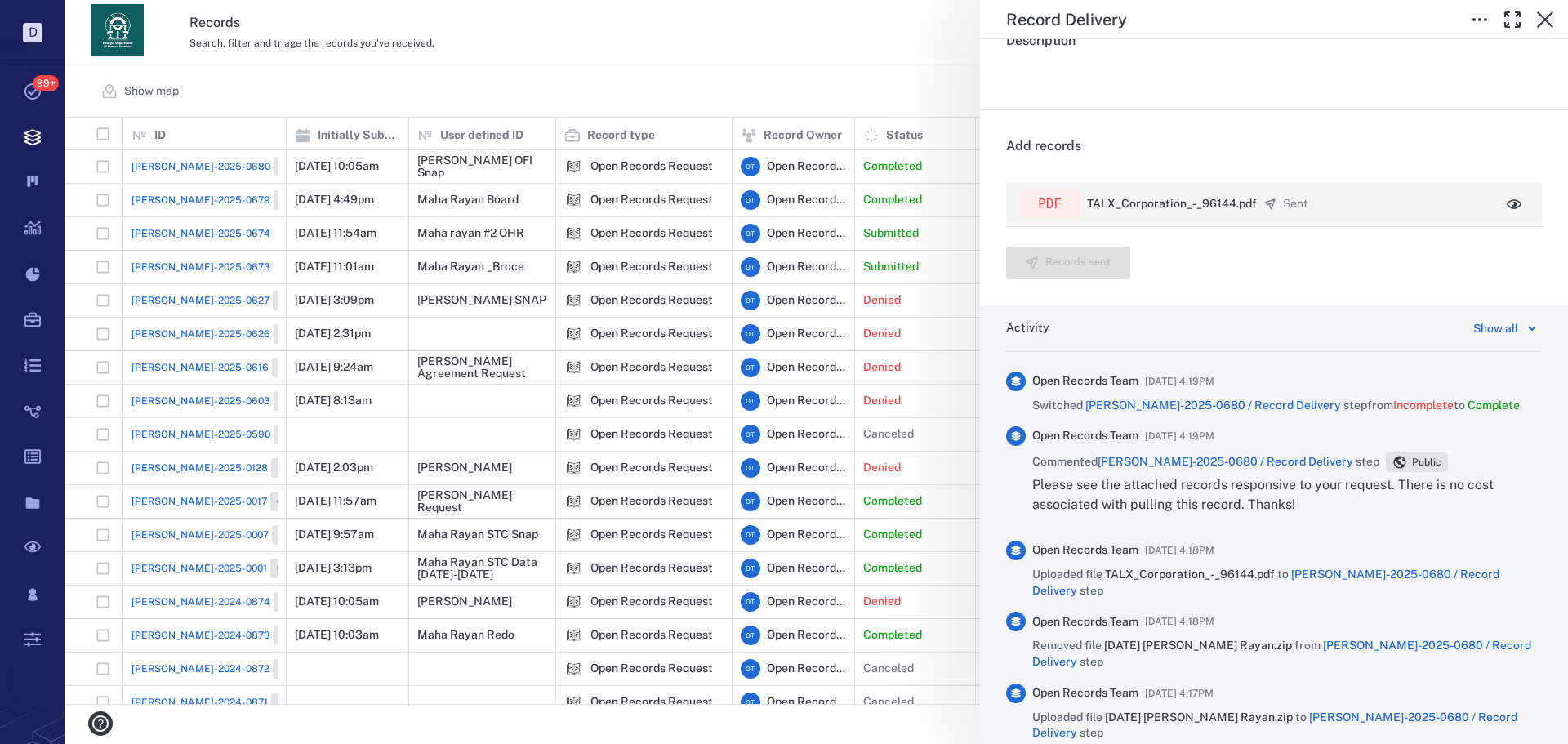
click at [1500, 192] on button "button" at bounding box center [1515, 204] width 30 height 30
click at [1507, 203] on icon "button" at bounding box center [1514, 204] width 14 height 10
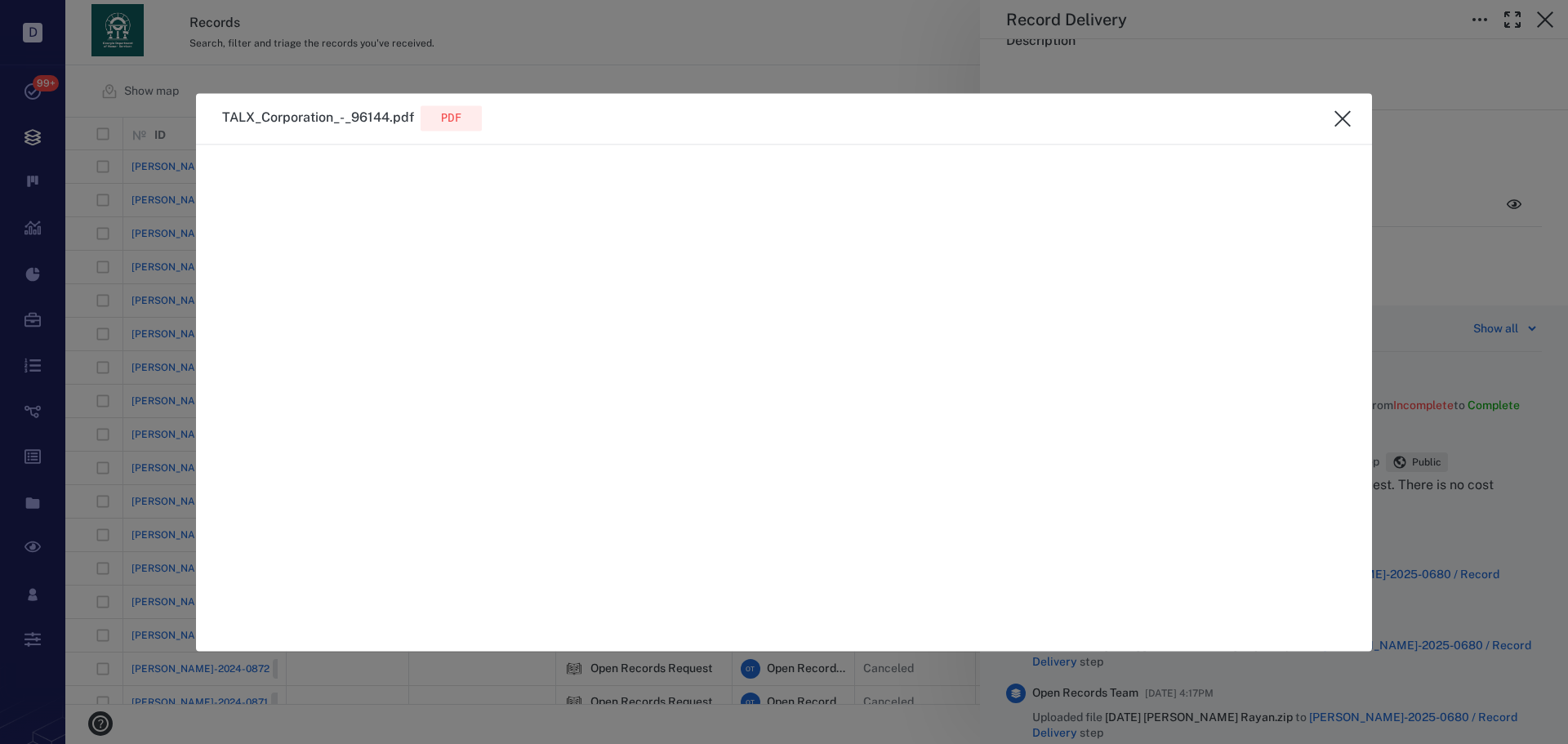
click at [1349, 119] on icon "close" at bounding box center [1343, 118] width 19 height 19
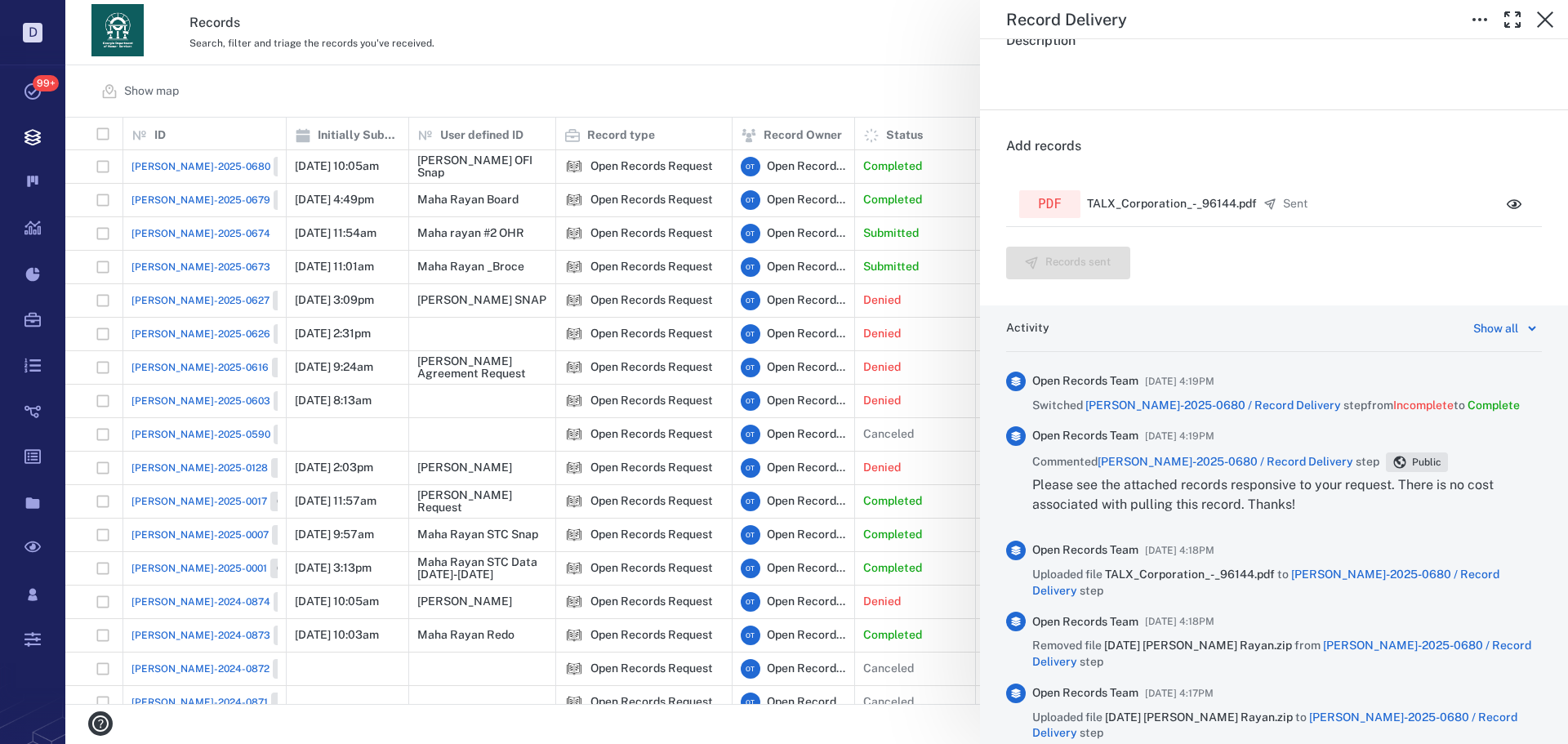
click at [681, 58] on div "Record Delivery Status Complete Type Record delivery Assignee No assignees Due …" at bounding box center [816, 372] width 1503 height 744
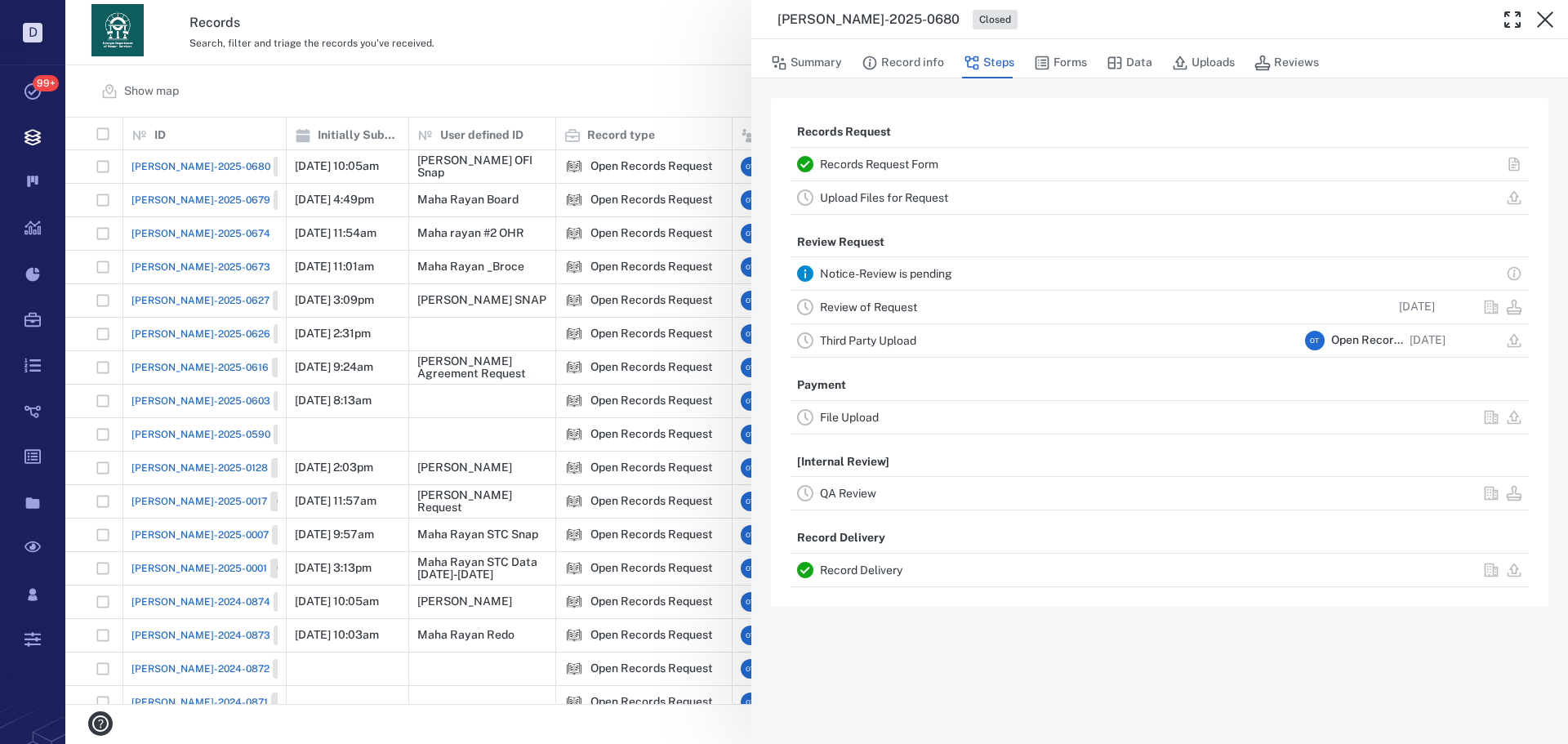
drag, startPoint x: 505, startPoint y: 42, endPoint x: 504, endPoint y: 33, distance: 9.1
click at [503, 54] on div "[PERSON_NAME]-2025-0680 Closed Summary Record info Steps Forms Data Uploads Rev…" at bounding box center [816, 372] width 1503 height 744
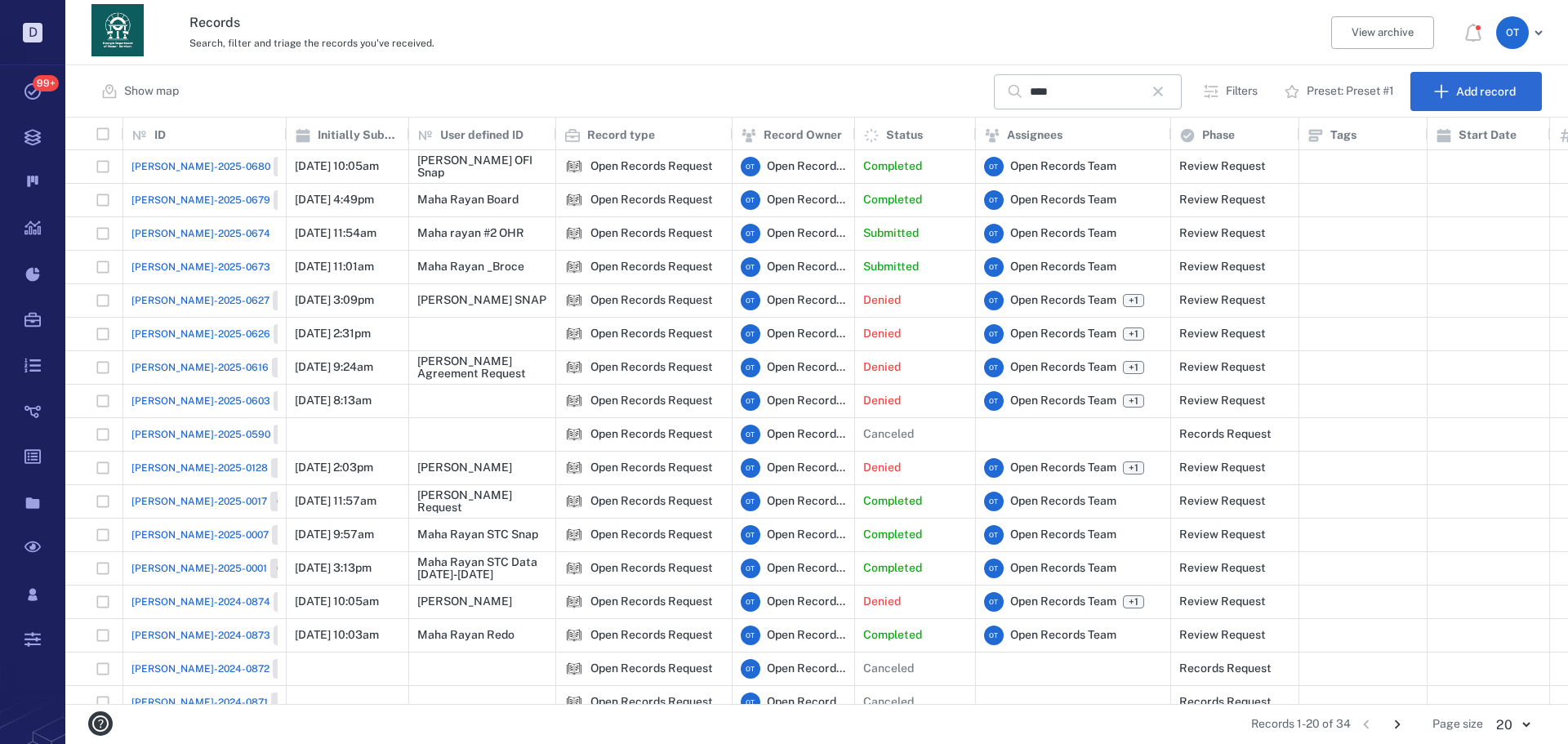
drag, startPoint x: 1153, startPoint y: 92, endPoint x: 1126, endPoint y: 142, distance: 56.8
click at [1153, 92] on button "button" at bounding box center [1158, 92] width 28 height 28
